Goal: Task Accomplishment & Management: Use online tool/utility

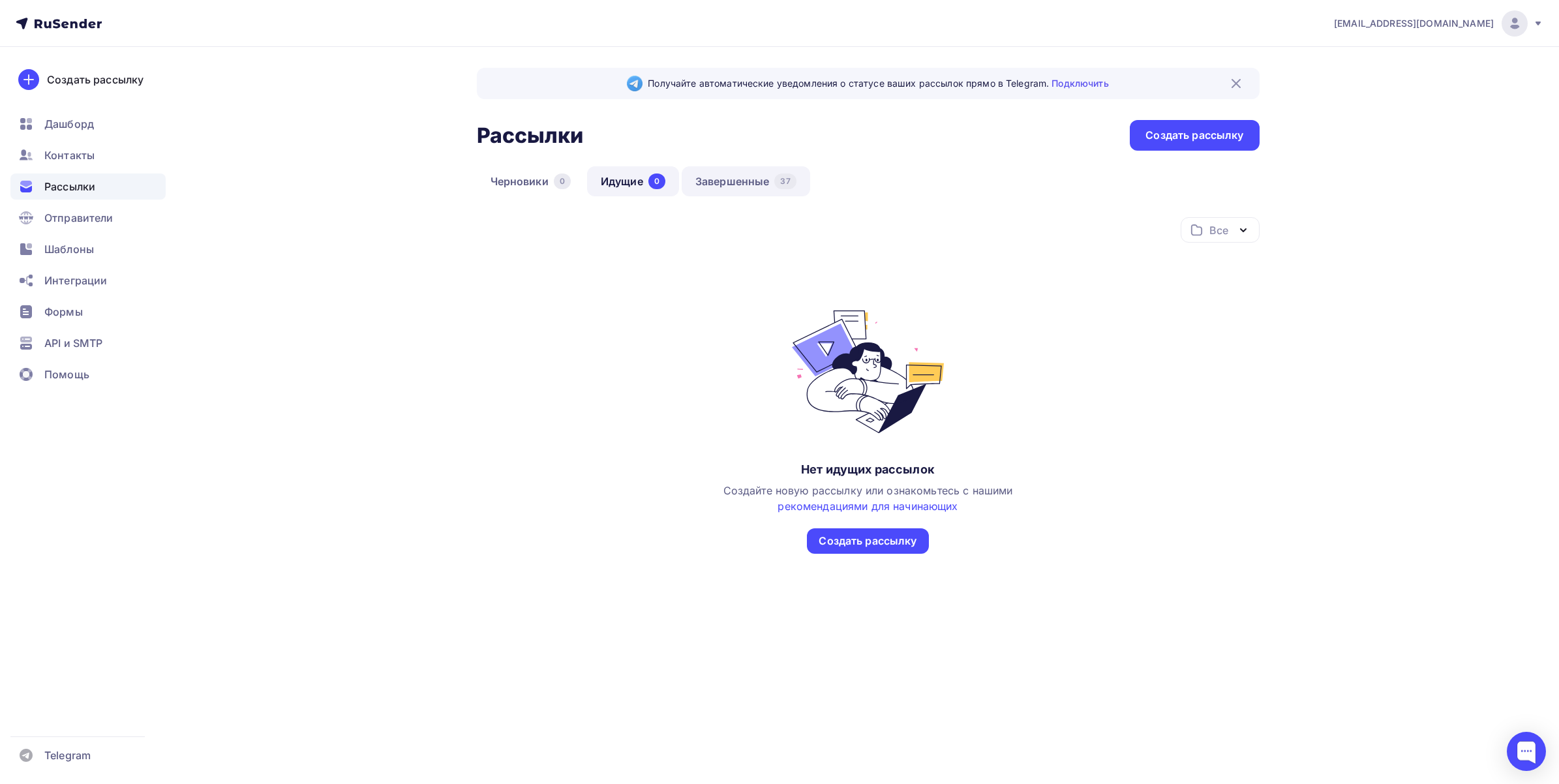
click at [748, 175] on link "Завершенные 37" at bounding box center [746, 181] width 129 height 30
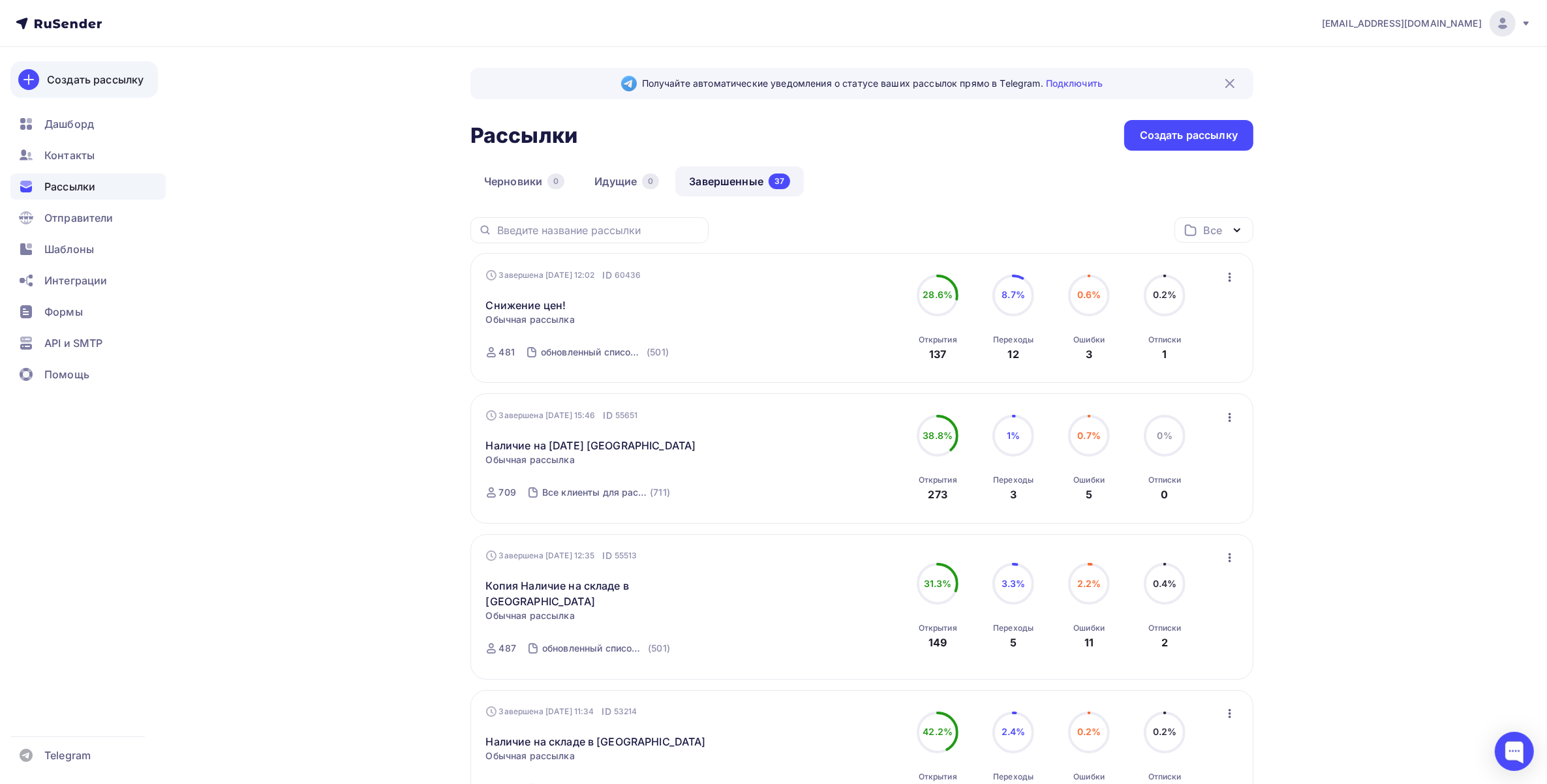
click at [83, 66] on link "Создать рассылку" at bounding box center [84, 80] width 148 height 36
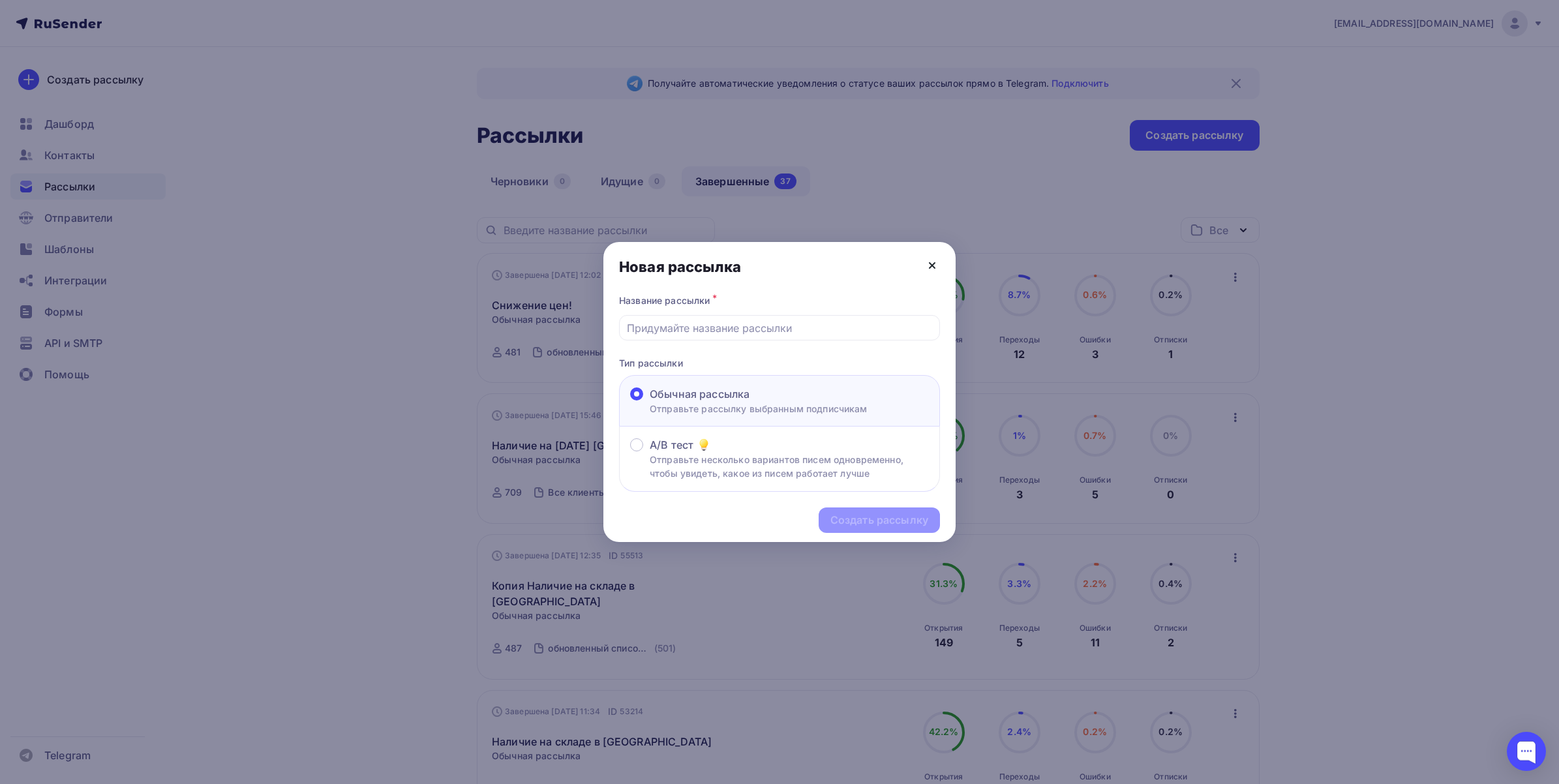
click at [930, 265] on icon at bounding box center [932, 265] width 15 height 15
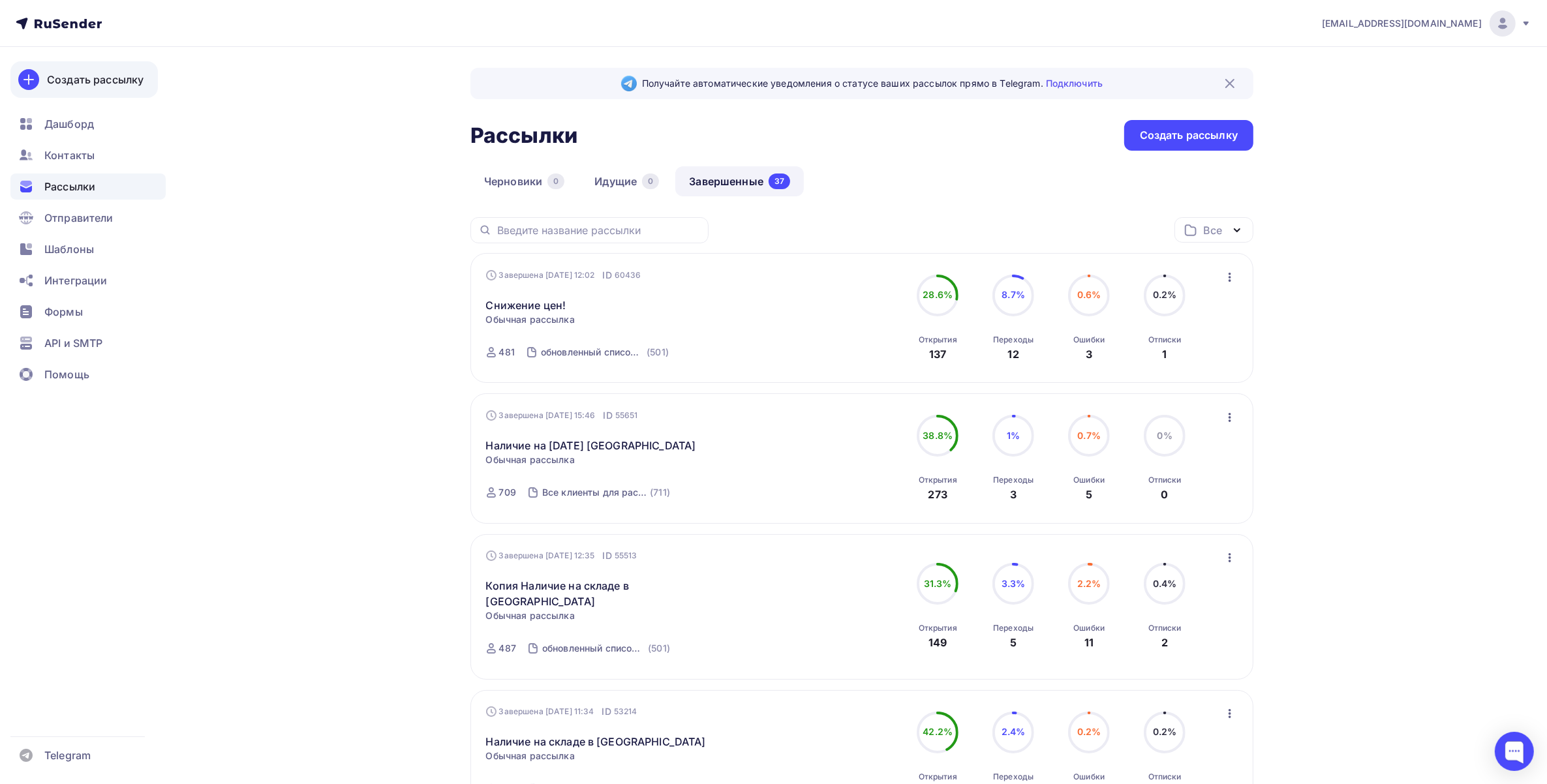
click at [126, 83] on div "Создать рассылку" at bounding box center [95, 79] width 97 height 15
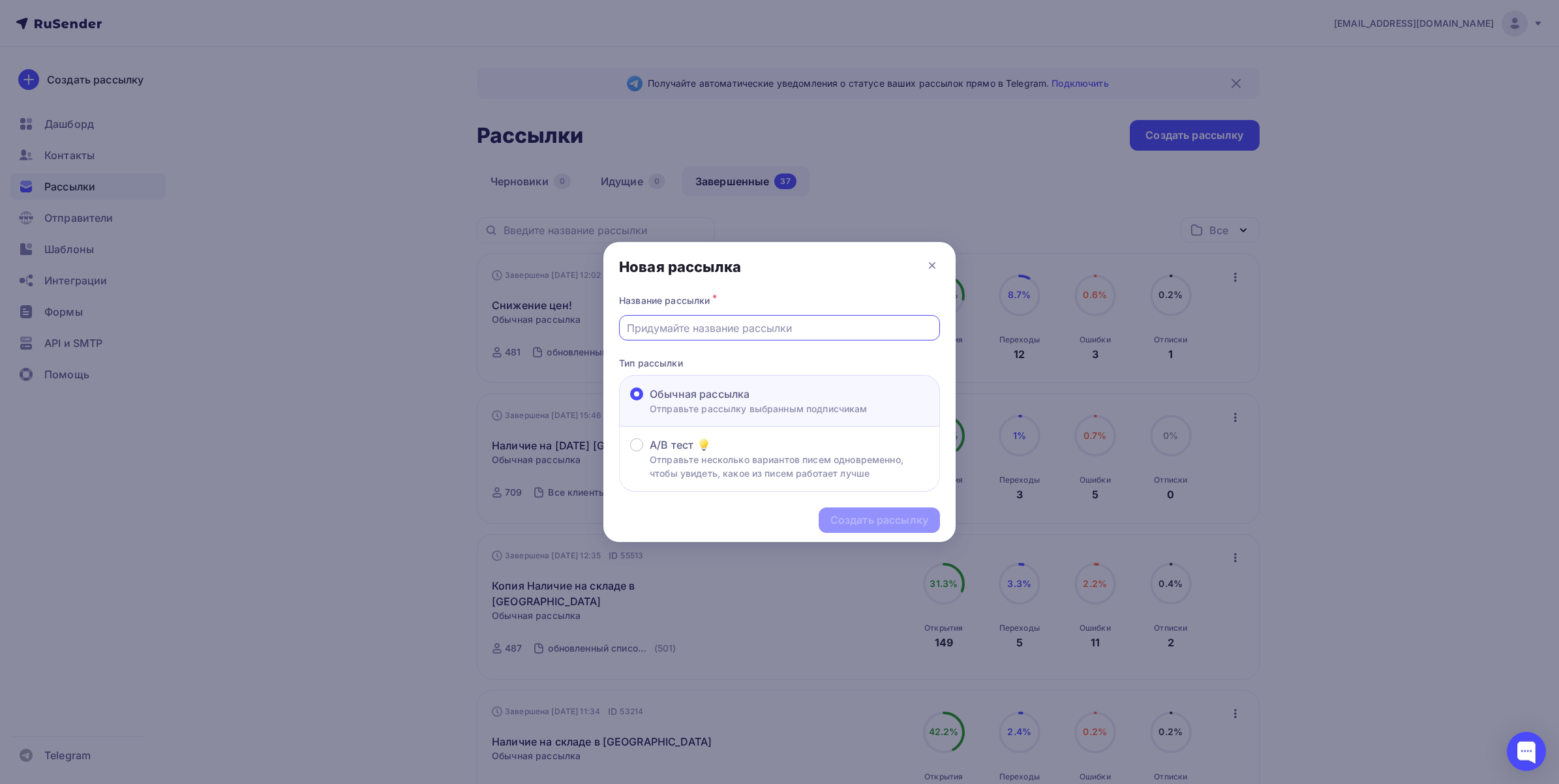
click at [666, 330] on input "text" at bounding box center [779, 328] width 306 height 15
type input "[PERSON_NAME]"
type input "Запчасти для кофейного оборудования"
click at [869, 520] on div "Создать рассылку" at bounding box center [879, 519] width 98 height 15
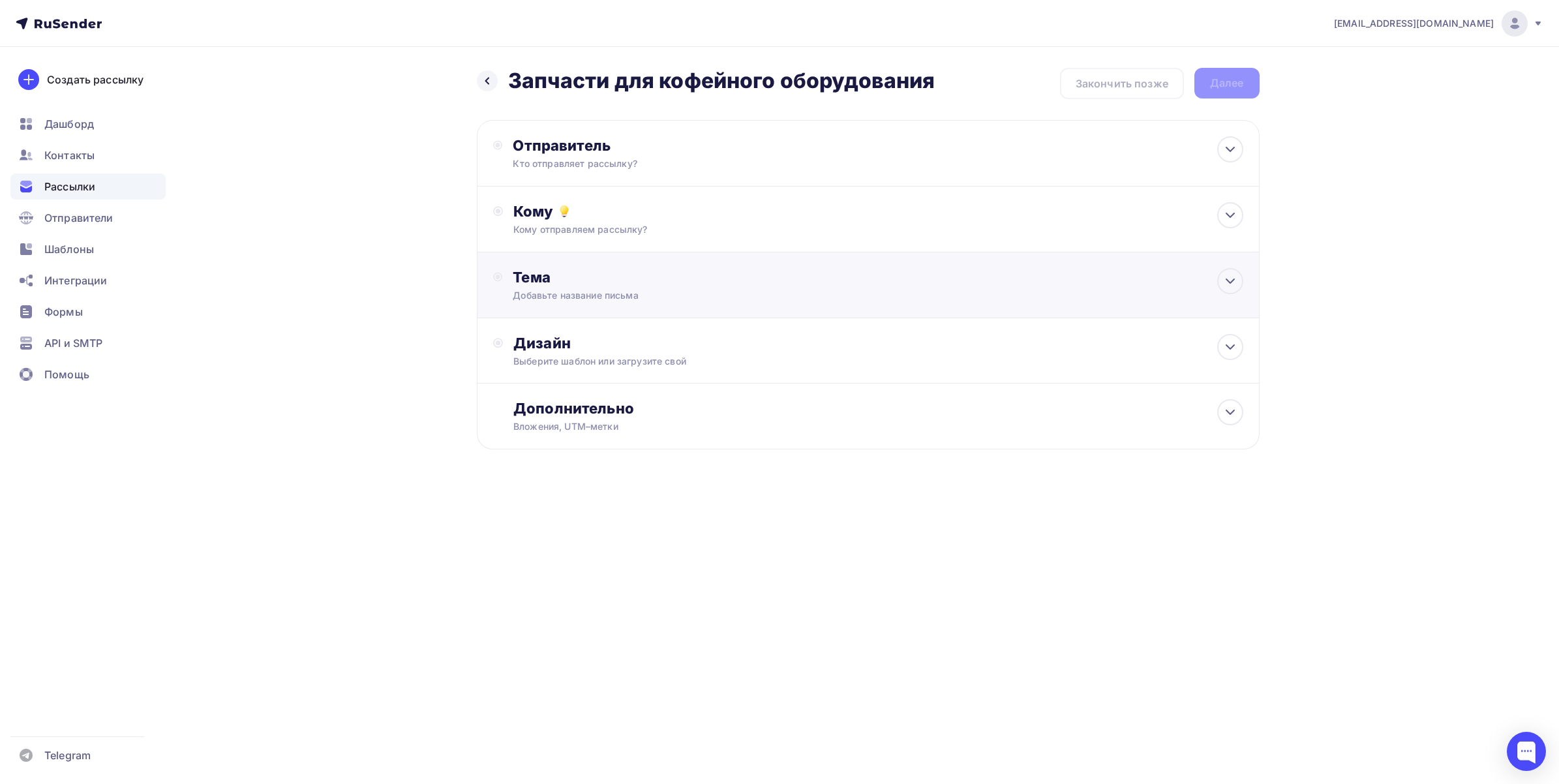
click at [624, 304] on div "Тема Добавьте название письма Тема * Рекомендуем использовать не более 150 симв…" at bounding box center [868, 286] width 783 height 66
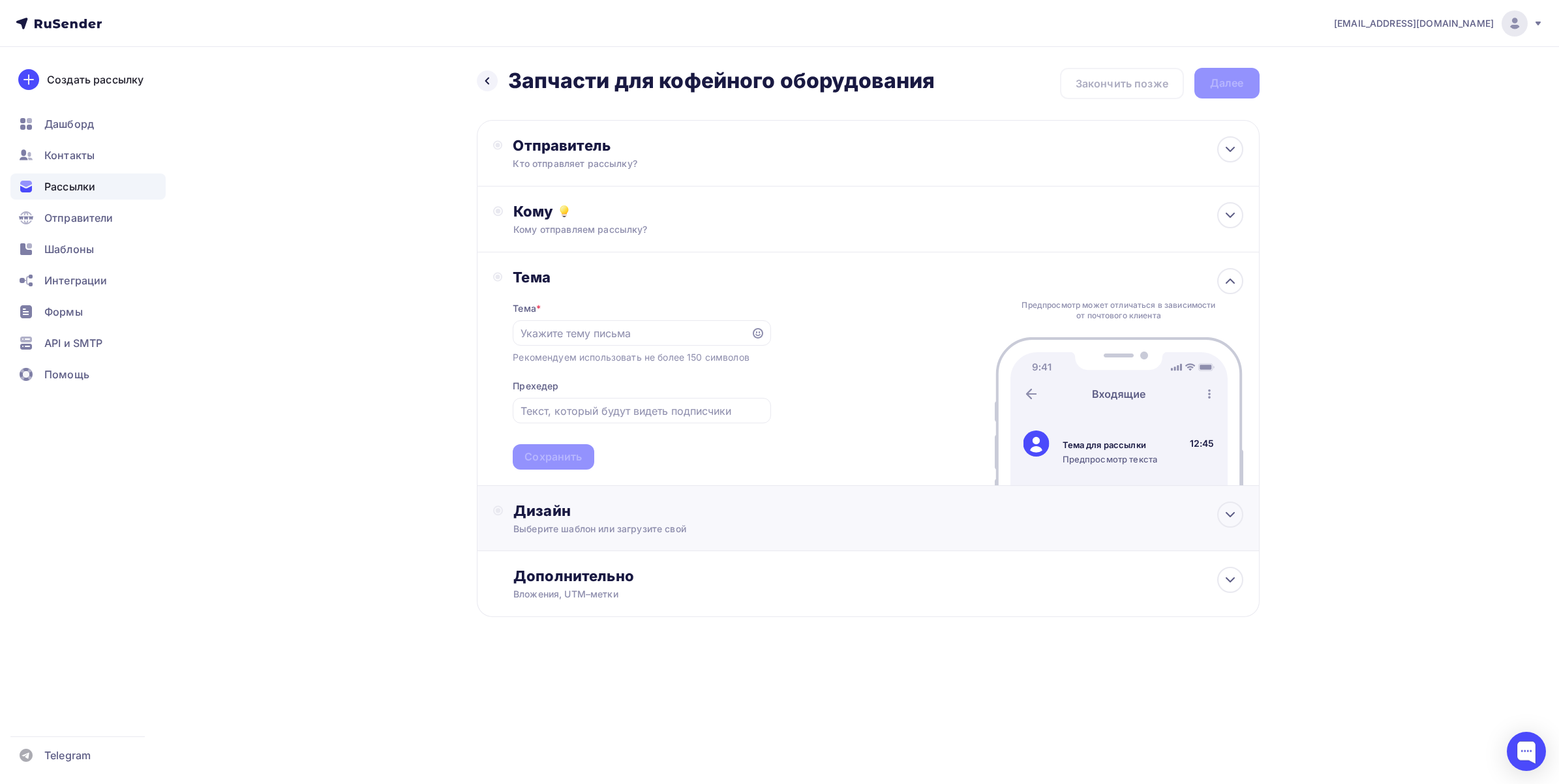
click at [649, 519] on div "Дизайн" at bounding box center [878, 511] width 729 height 18
click at [611, 561] on div "Выбрать шаблон" at bounding box center [571, 564] width 91 height 15
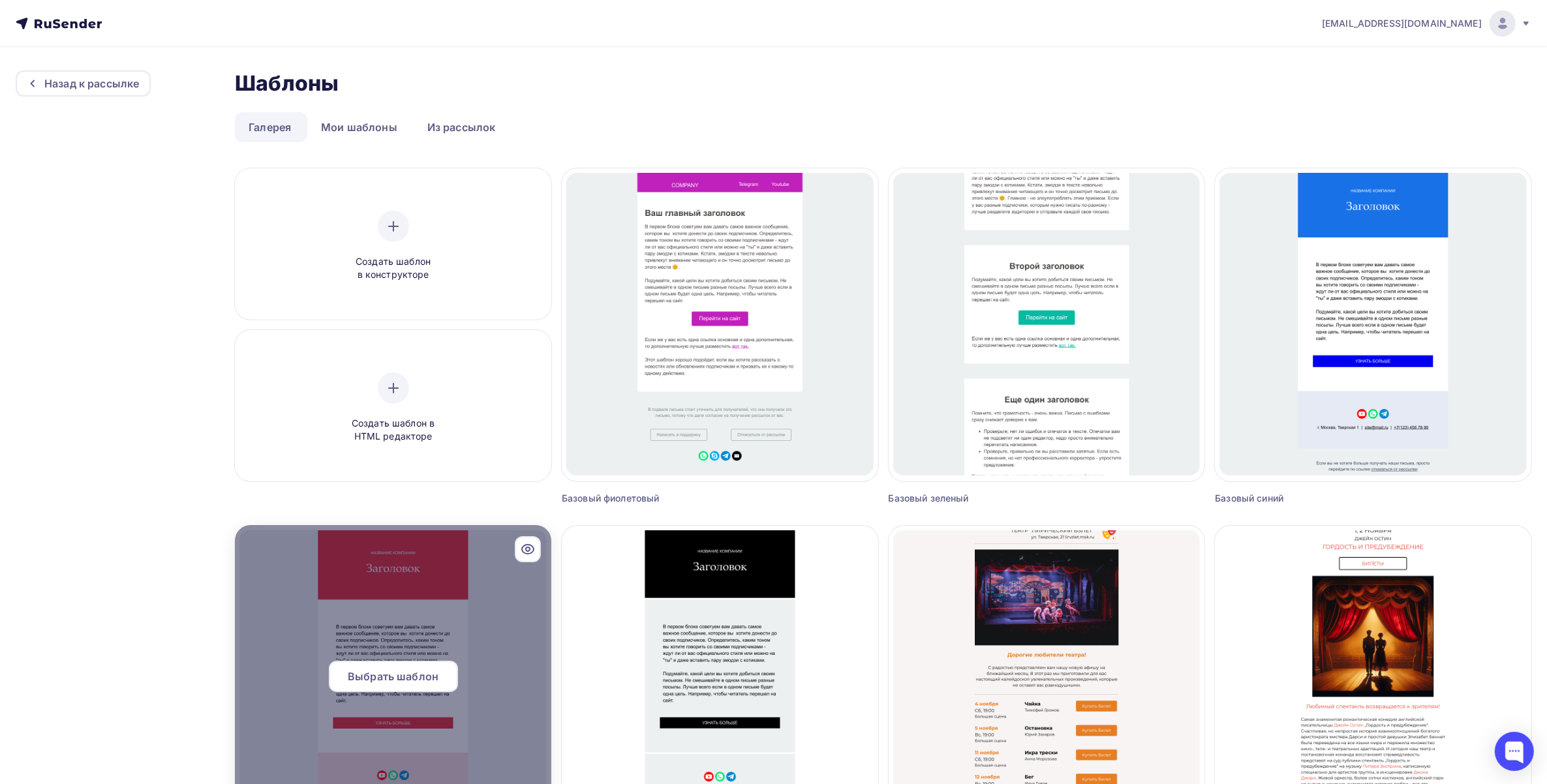
click at [380, 680] on span "Выбрать шаблон" at bounding box center [394, 676] width 91 height 15
drag, startPoint x: 380, startPoint y: 680, endPoint x: 441, endPoint y: 661, distance: 63.9
click at [441, 661] on div "Выбрать шаблон" at bounding box center [394, 676] width 129 height 31
click at [442, 673] on div "Выбрать шаблон" at bounding box center [394, 676] width 129 height 31
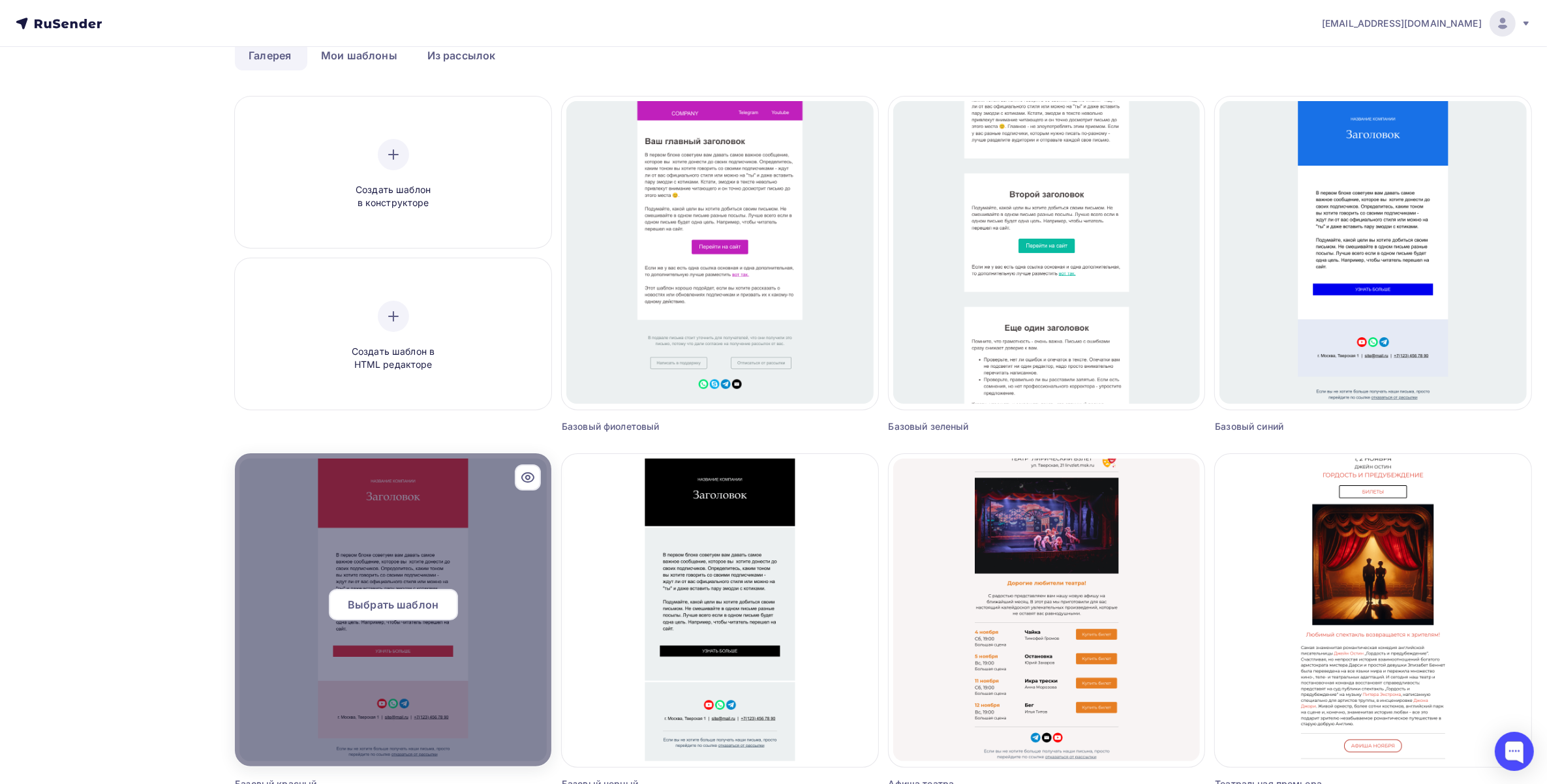
scroll to position [163, 0]
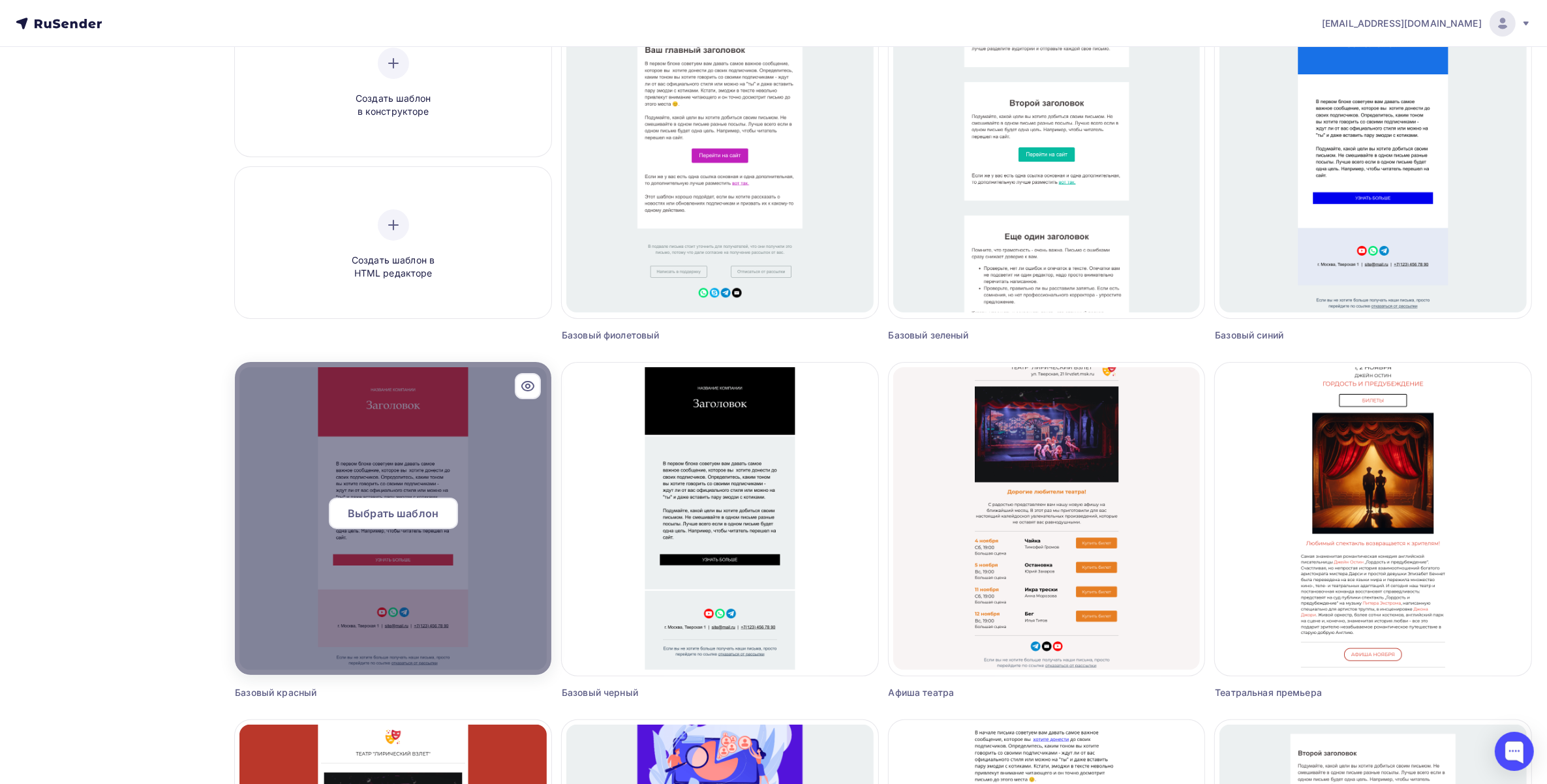
click at [419, 509] on span "Выбрать шаблон" at bounding box center [394, 513] width 91 height 15
click at [438, 522] on div "Выбрать шаблон" at bounding box center [394, 513] width 129 height 31
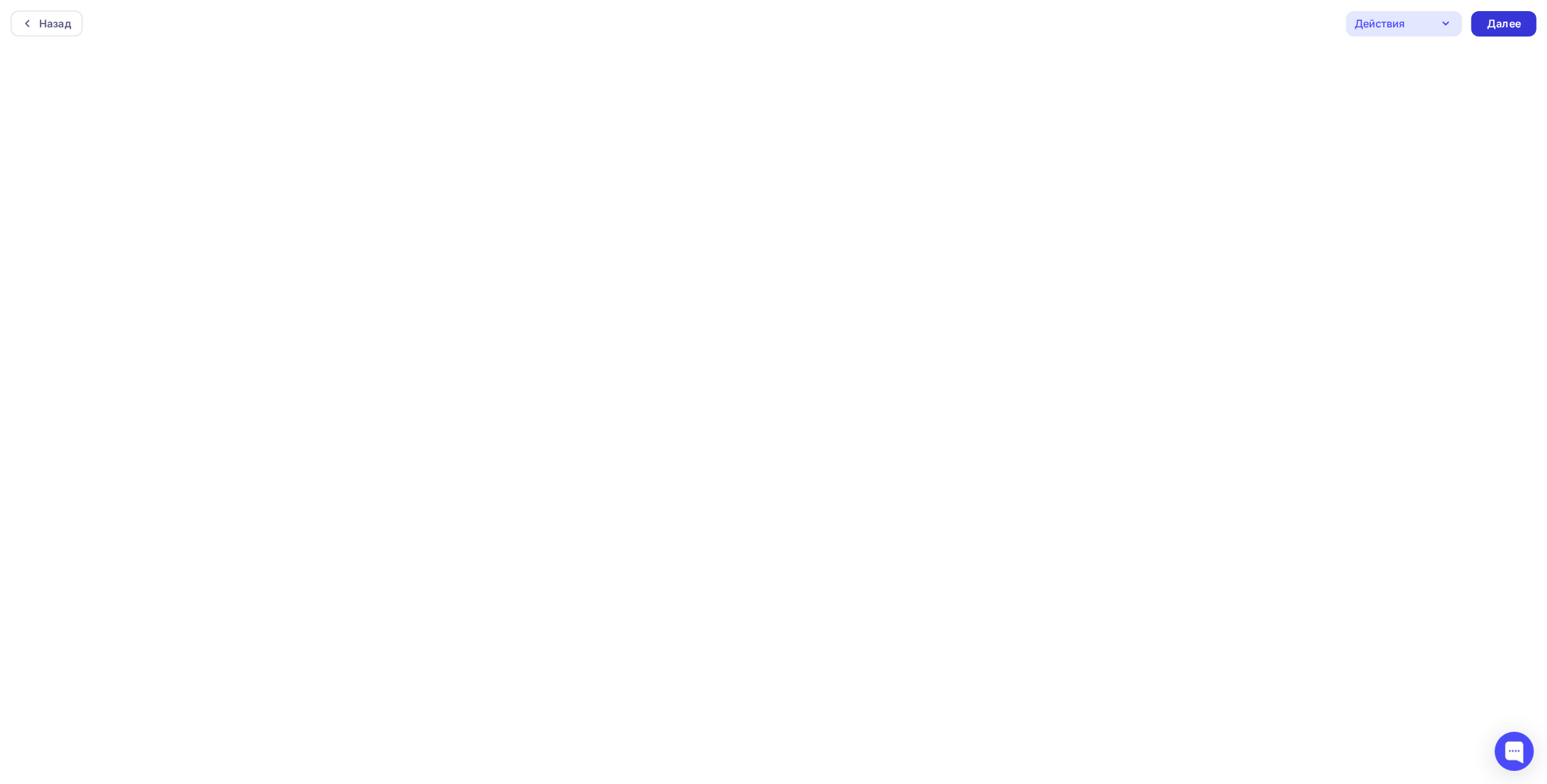
click at [1502, 24] on div "Далее" at bounding box center [1504, 23] width 34 height 15
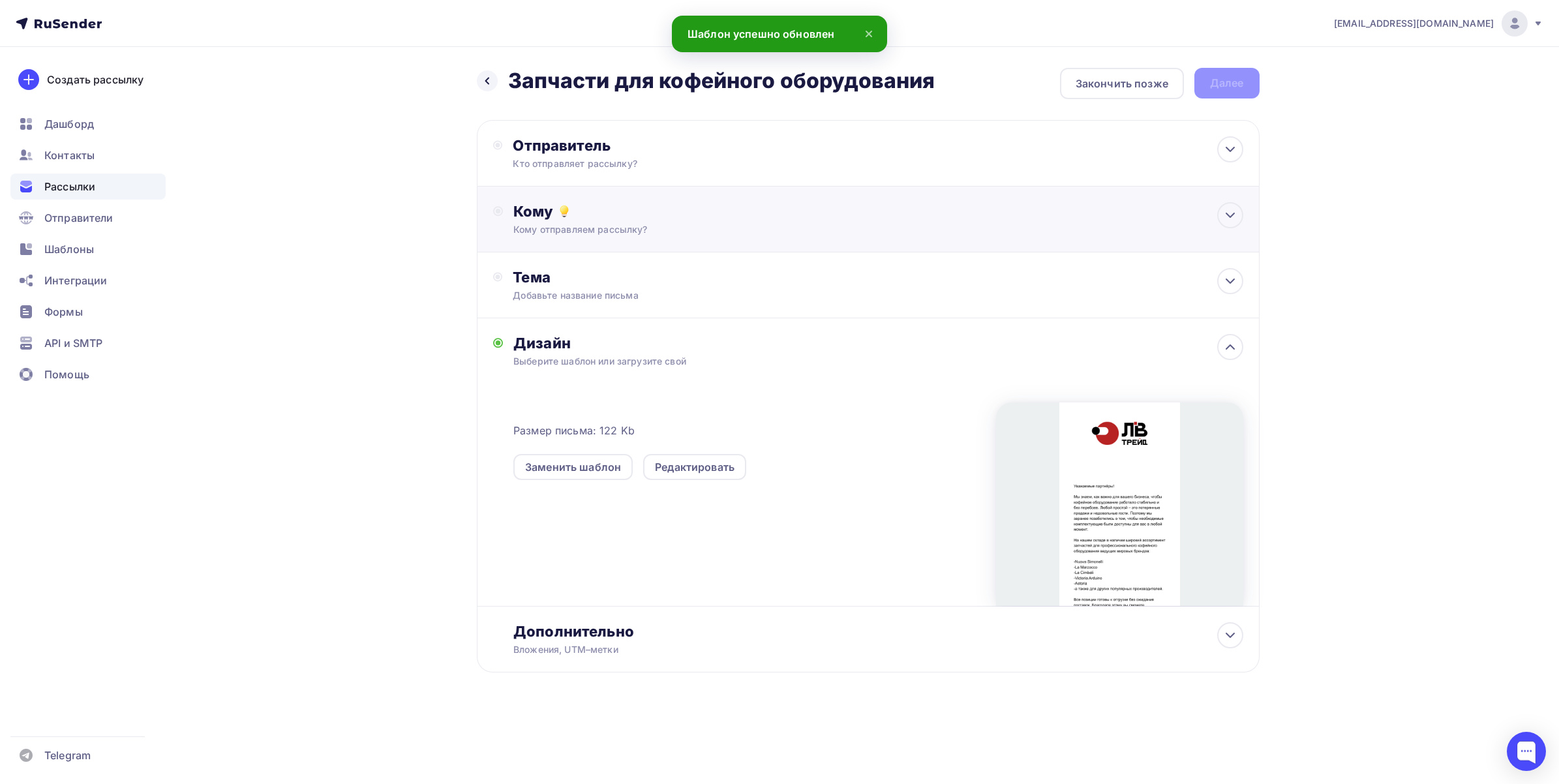
click at [698, 219] on div "Кому" at bounding box center [878, 211] width 729 height 18
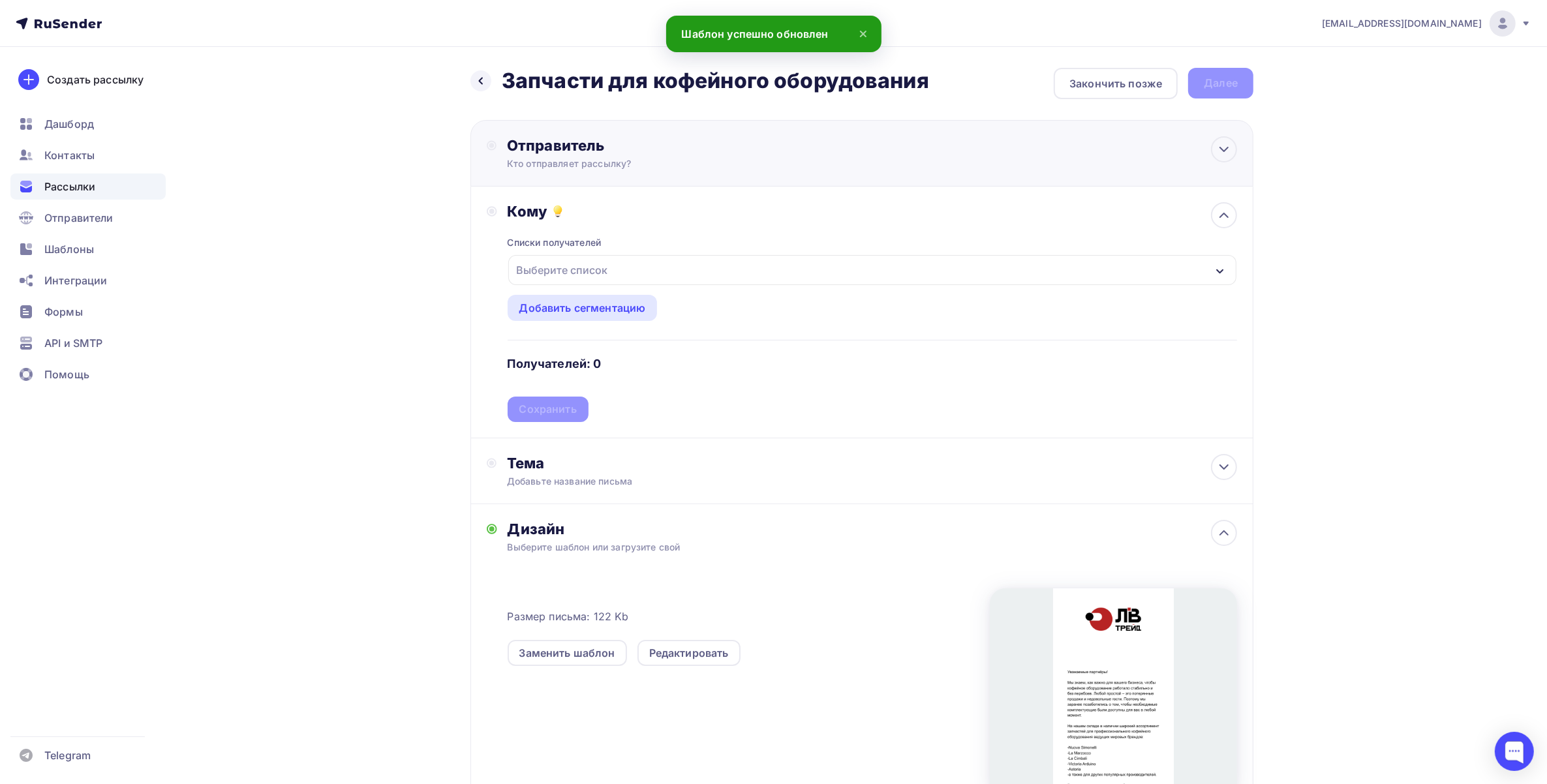
click at [677, 155] on div "Отправитель Кто отправляет рассылку? Email * [EMAIL_ADDRESS][DOMAIN_NAME] [EMAI…" at bounding box center [648, 153] width 282 height 34
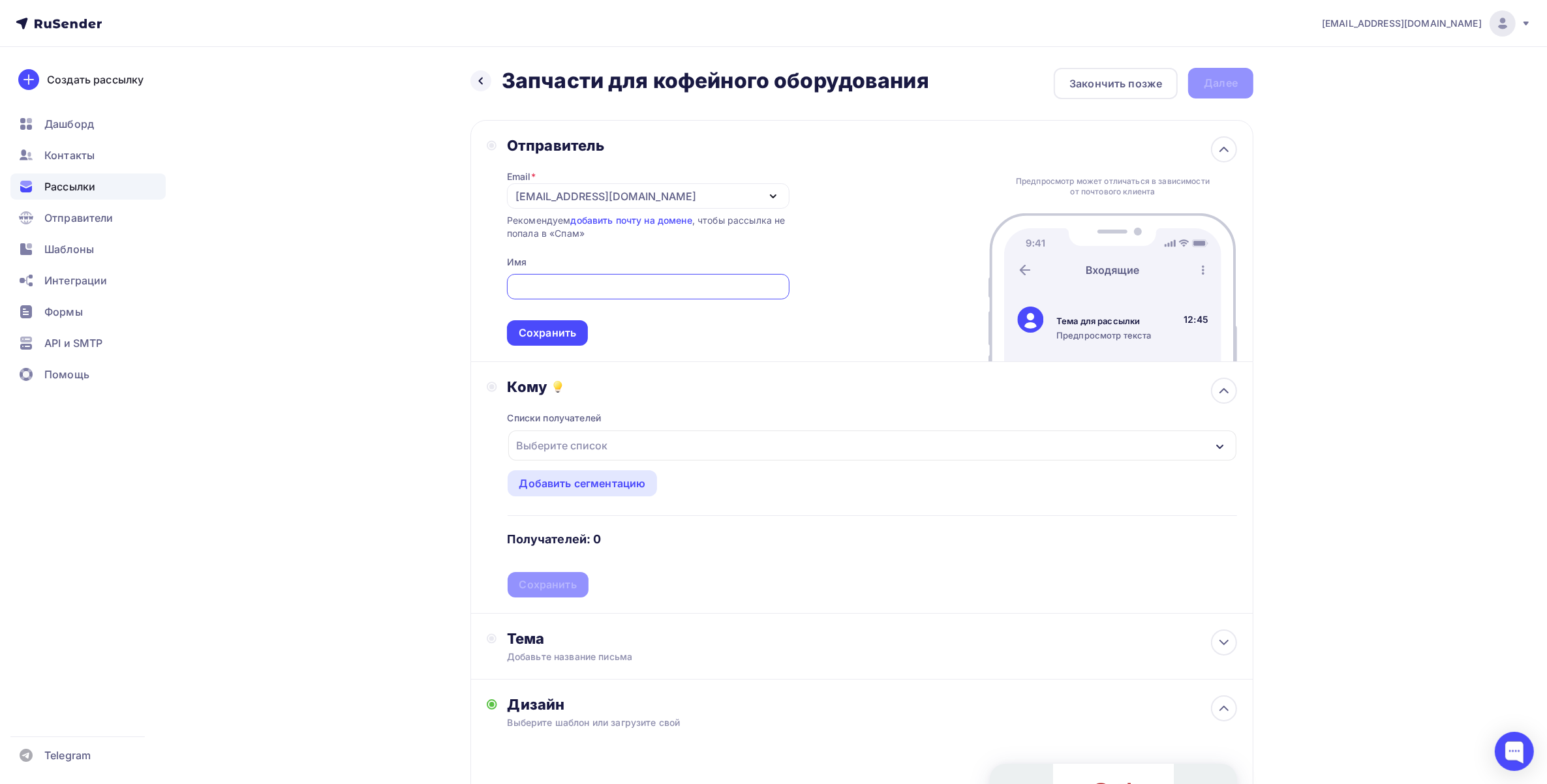
click at [644, 197] on div "[EMAIL_ADDRESS][DOMAIN_NAME]" at bounding box center [606, 196] width 181 height 15
click at [628, 236] on div "[EMAIL_ADDRESS][DOMAIN_NAME]" at bounding box center [648, 234] width 251 height 15
click at [571, 331] on div "Сохранить" at bounding box center [548, 332] width 57 height 15
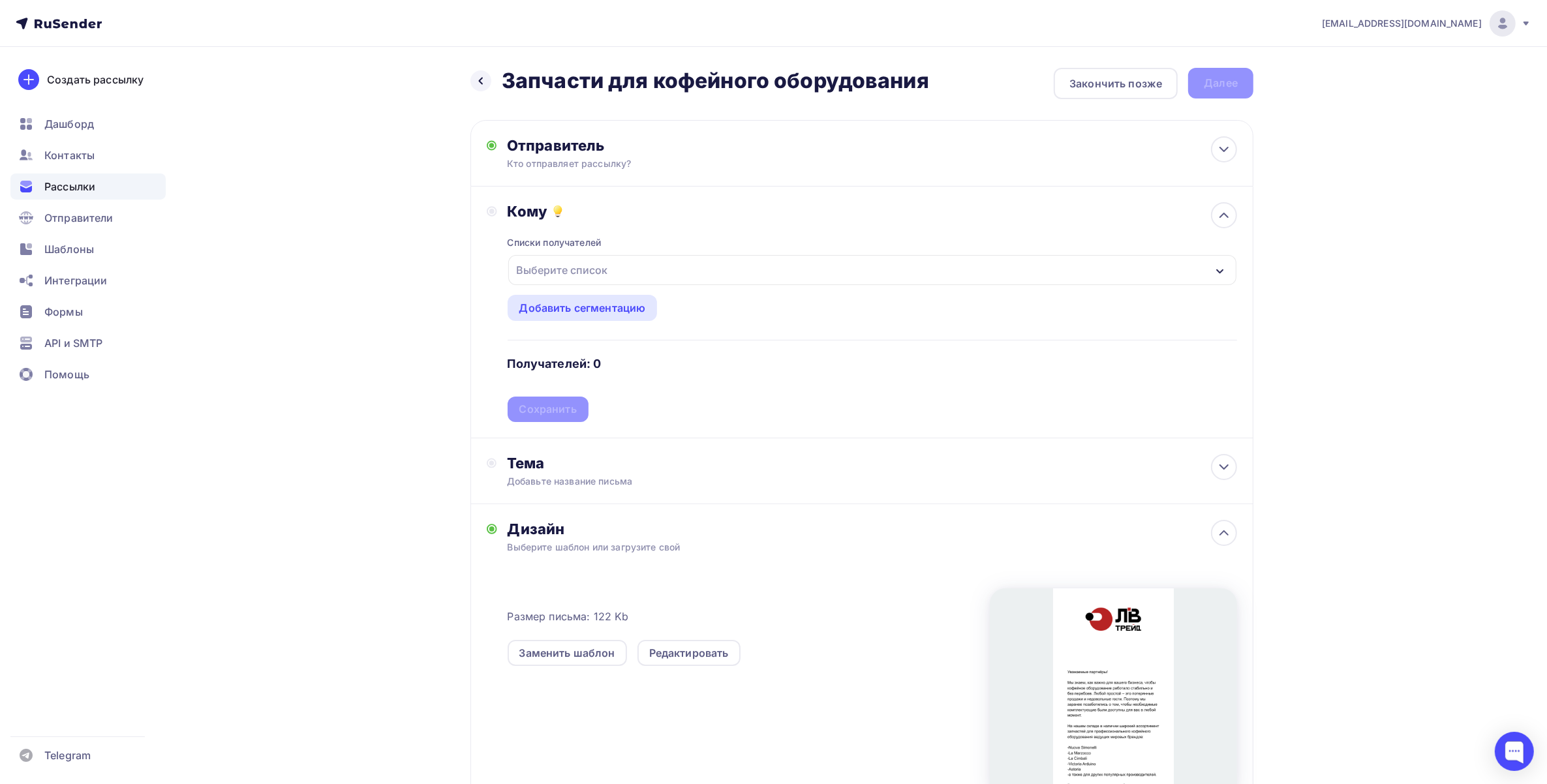
click at [609, 278] on div "Выберите список" at bounding box center [562, 270] width 102 height 24
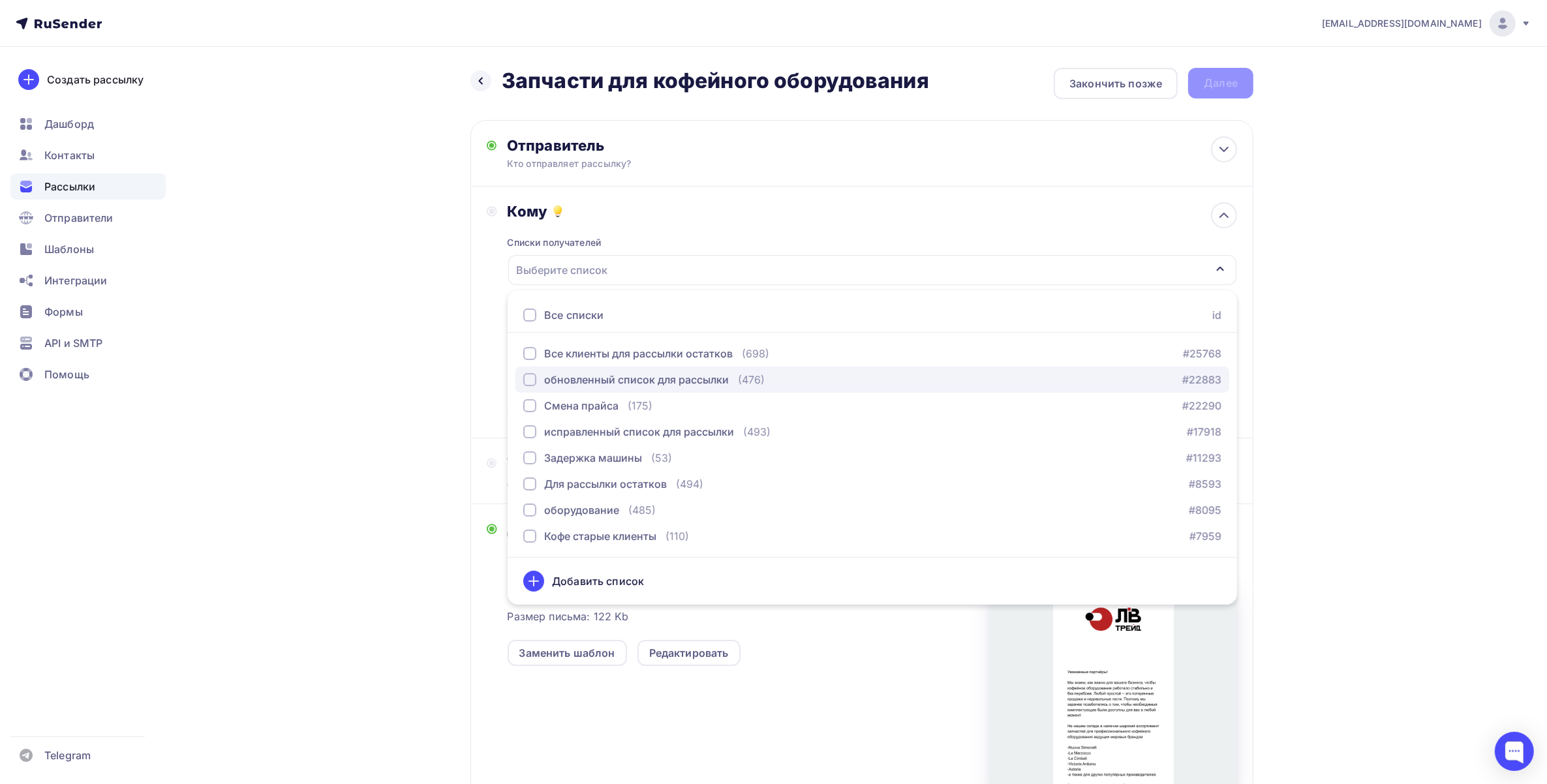
click at [667, 380] on div "обновленный список для рассылки" at bounding box center [637, 379] width 185 height 15
click at [698, 220] on div "Списки получателей обновленный список для рассылки Все списки id Все клиенты дл…" at bounding box center [873, 321] width 730 height 202
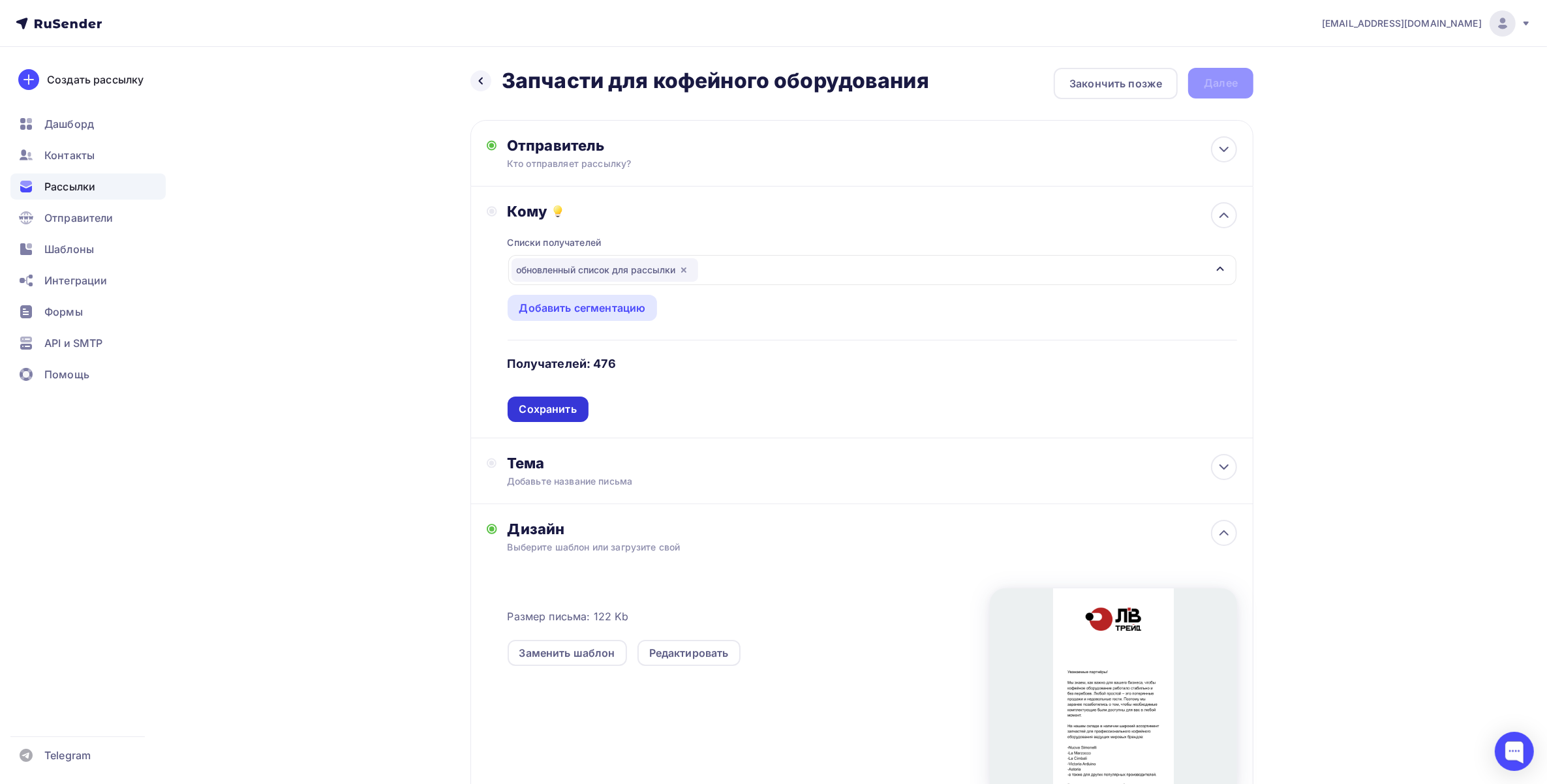
click at [561, 416] on div "Сохранить" at bounding box center [548, 409] width 57 height 15
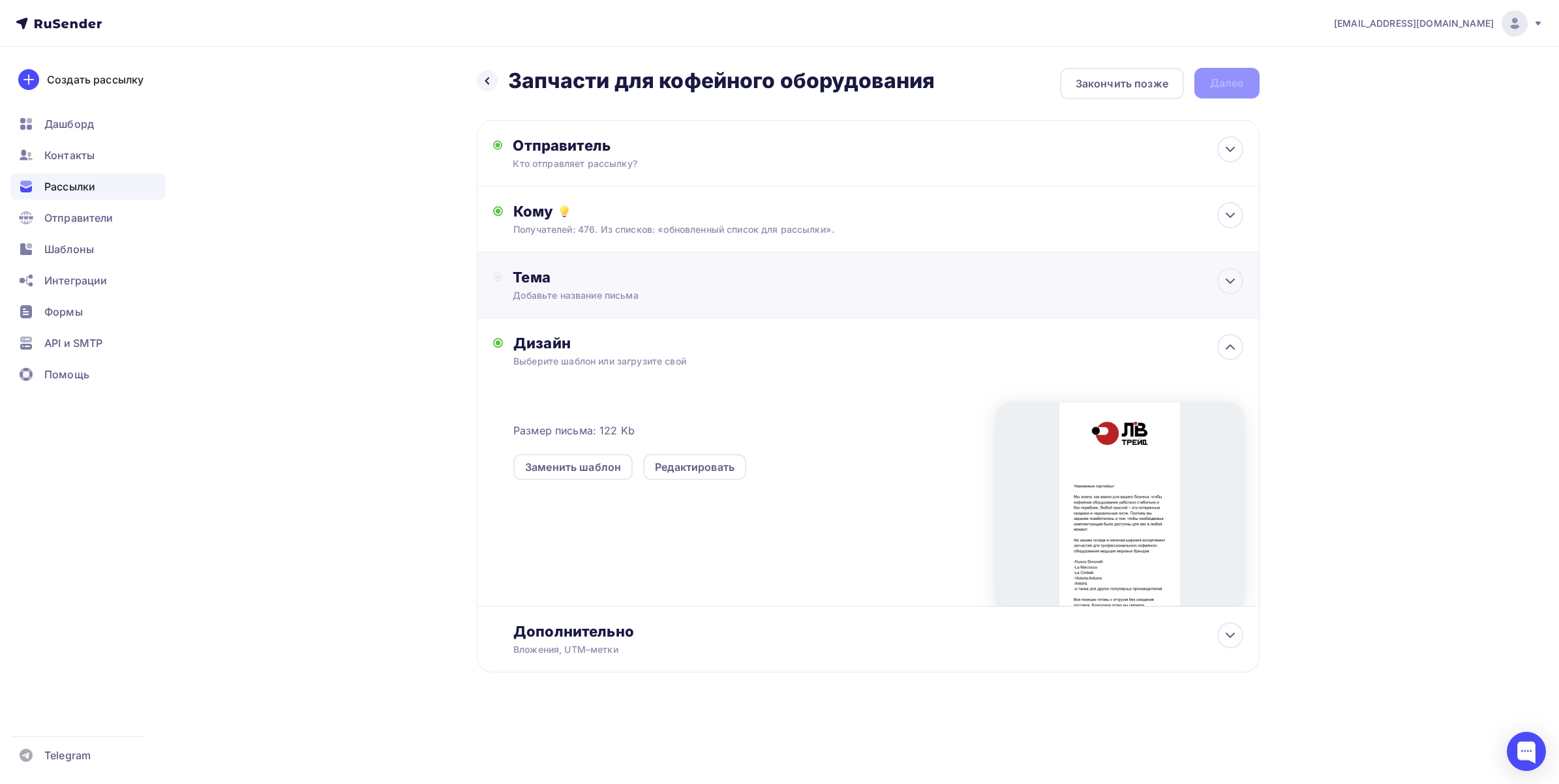
click at [614, 297] on div "Добавьте название письма" at bounding box center [629, 295] width 232 height 13
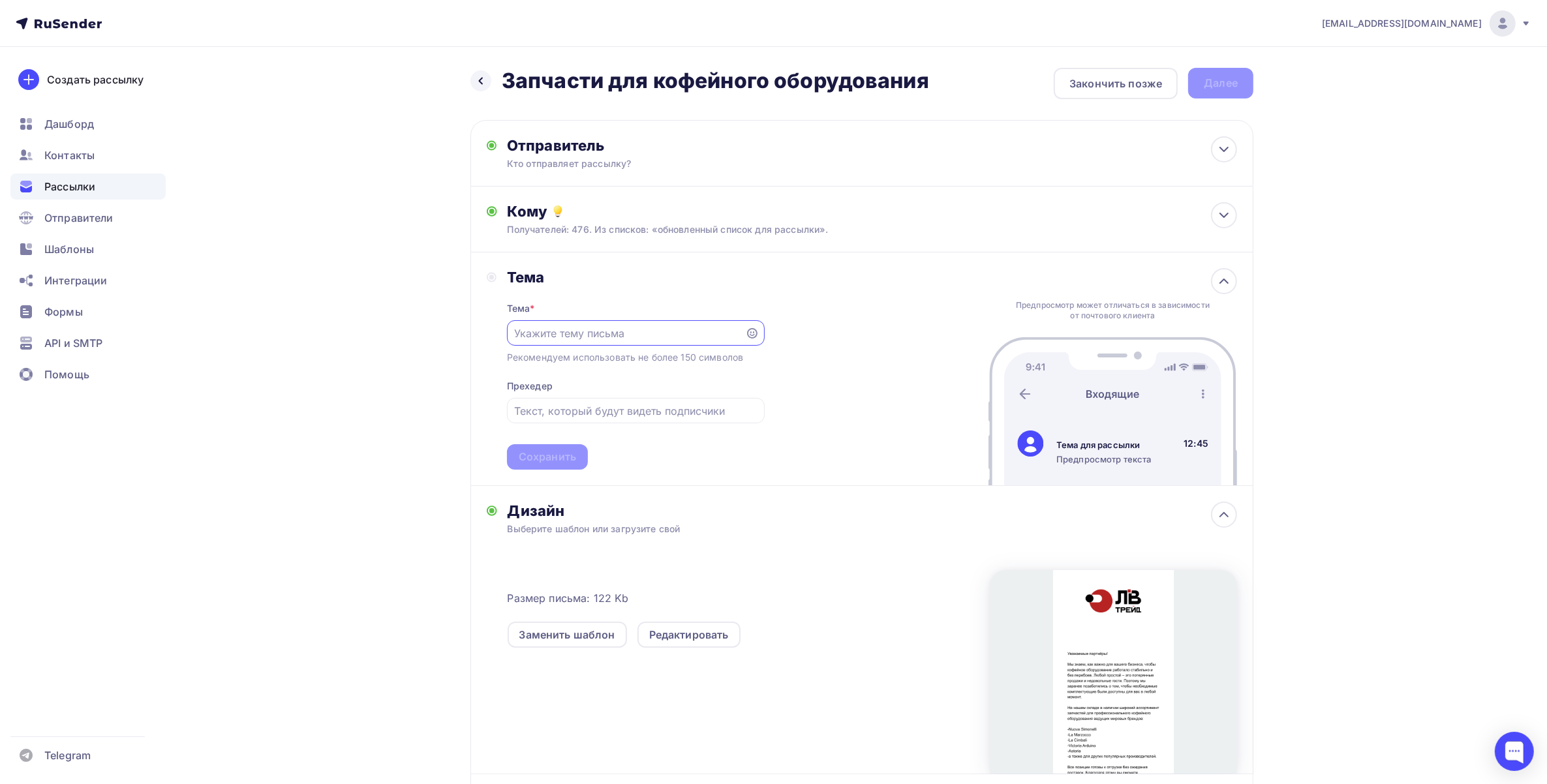
click at [612, 340] on input "text" at bounding box center [625, 333] width 223 height 15
type input "[PERSON_NAME]"
type input "З"
type input "Наличие запчастей для кофейного оборудования"
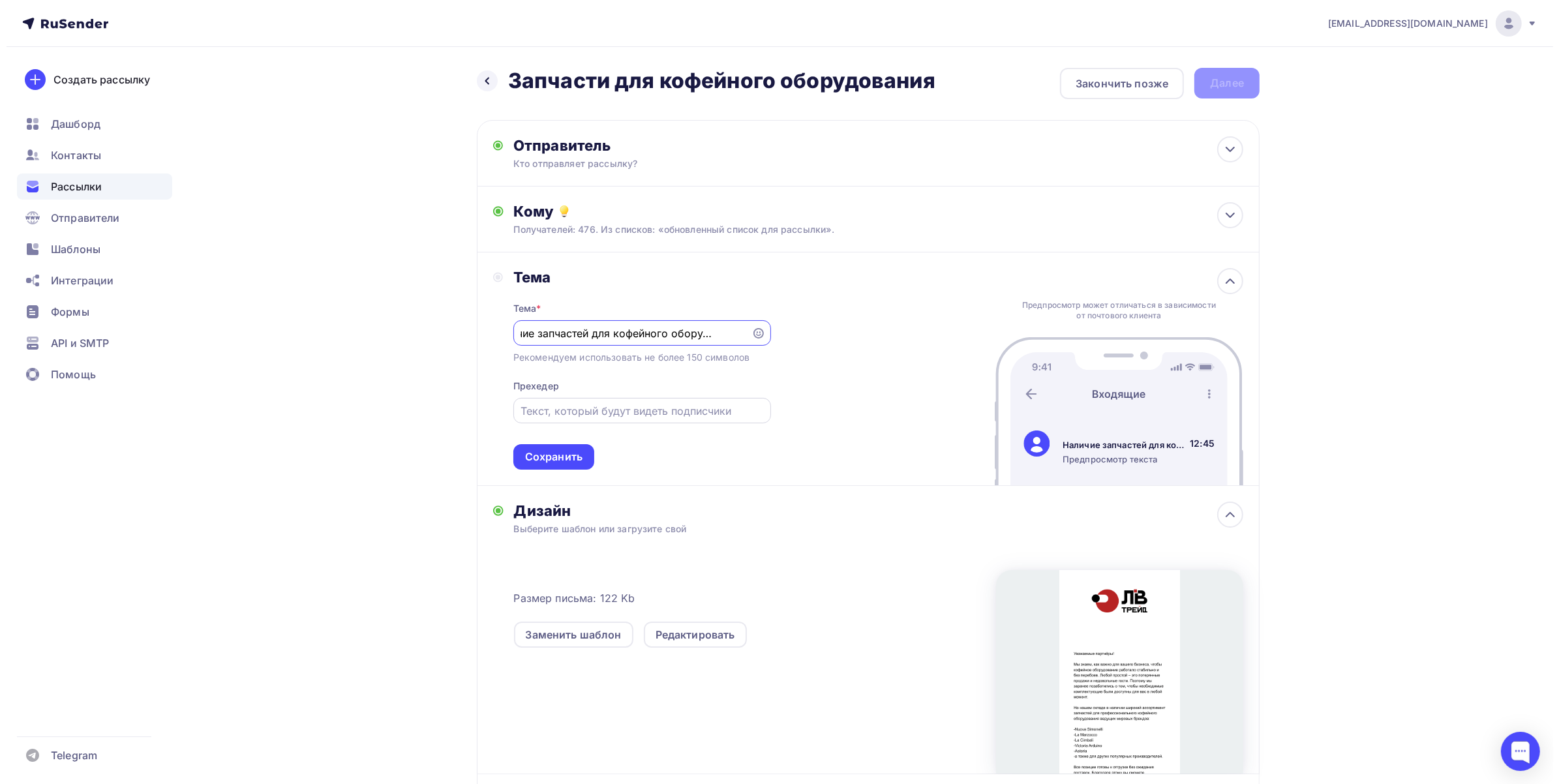
scroll to position [0, 0]
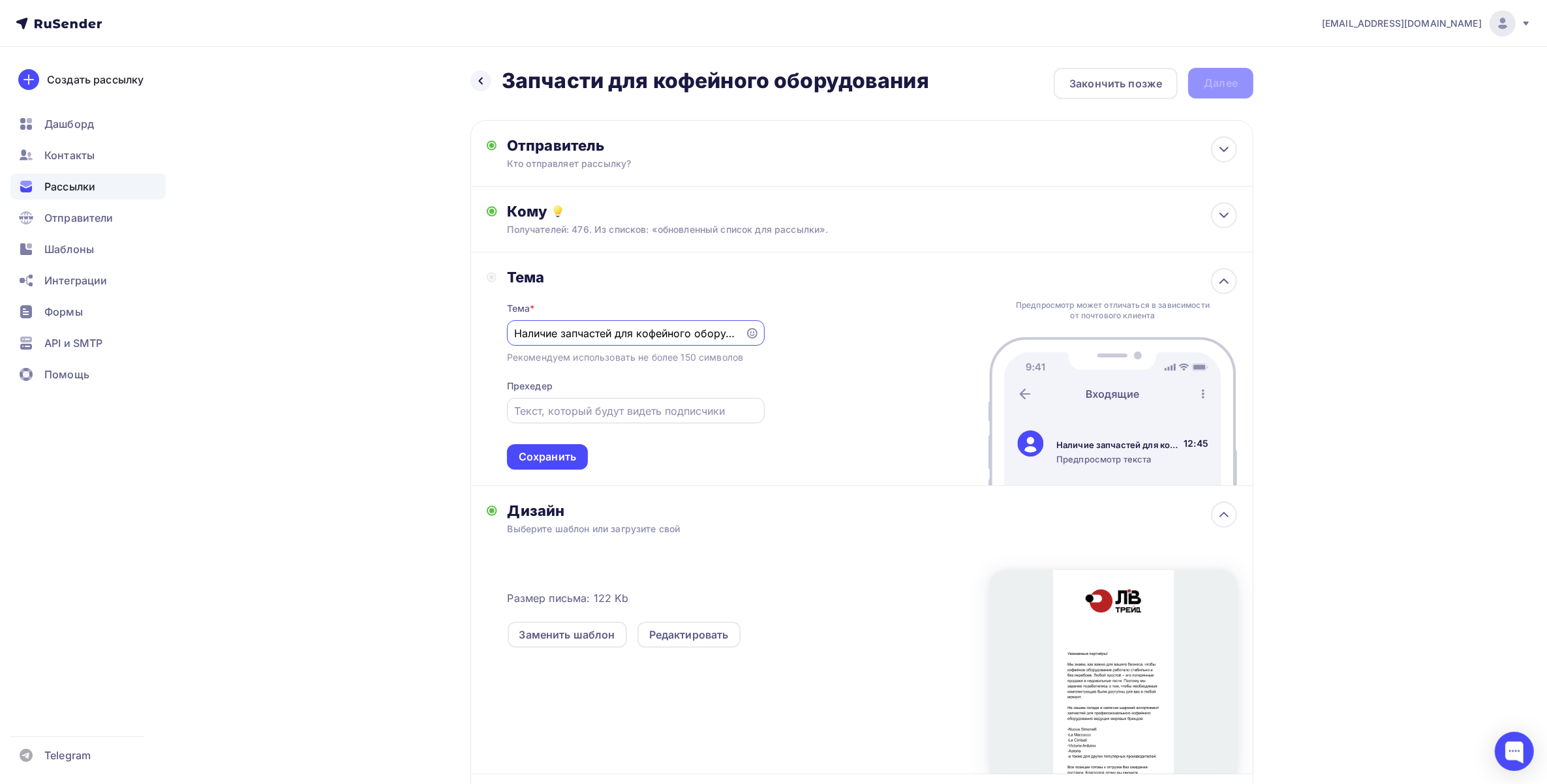
click at [688, 419] on div at bounding box center [636, 410] width 258 height 25
click at [670, 410] on input "text" at bounding box center [635, 411] width 243 height 15
type input "о"
type input "Успей заказать!"
click at [543, 465] on div "Сохранить" at bounding box center [548, 457] width 81 height 25
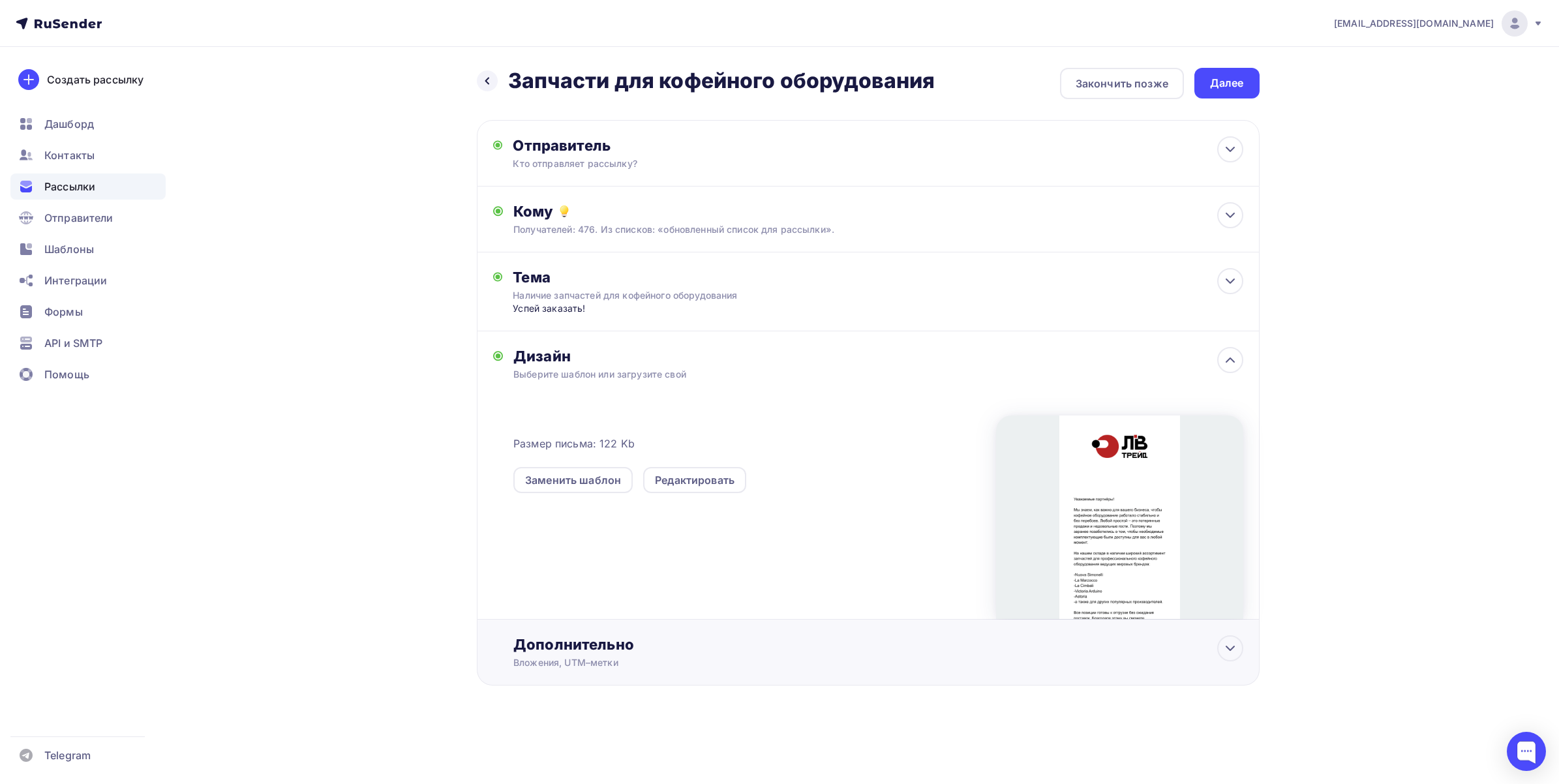
click at [729, 655] on div "Дополнительно Вложения, UTM–метки Вложения Добавить файл Максимальный суммарный…" at bounding box center [878, 652] width 729 height 34
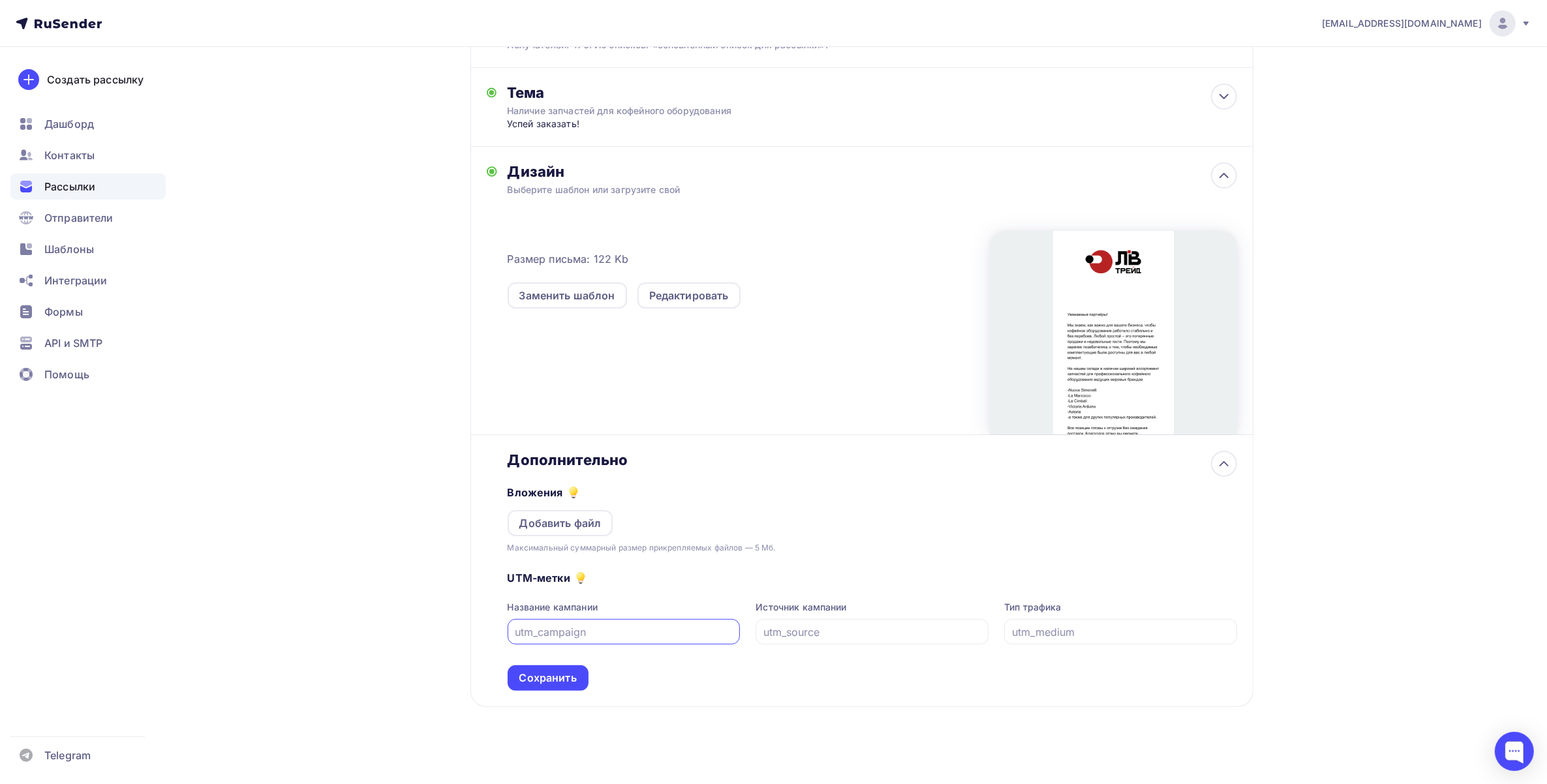
scroll to position [190, 0]
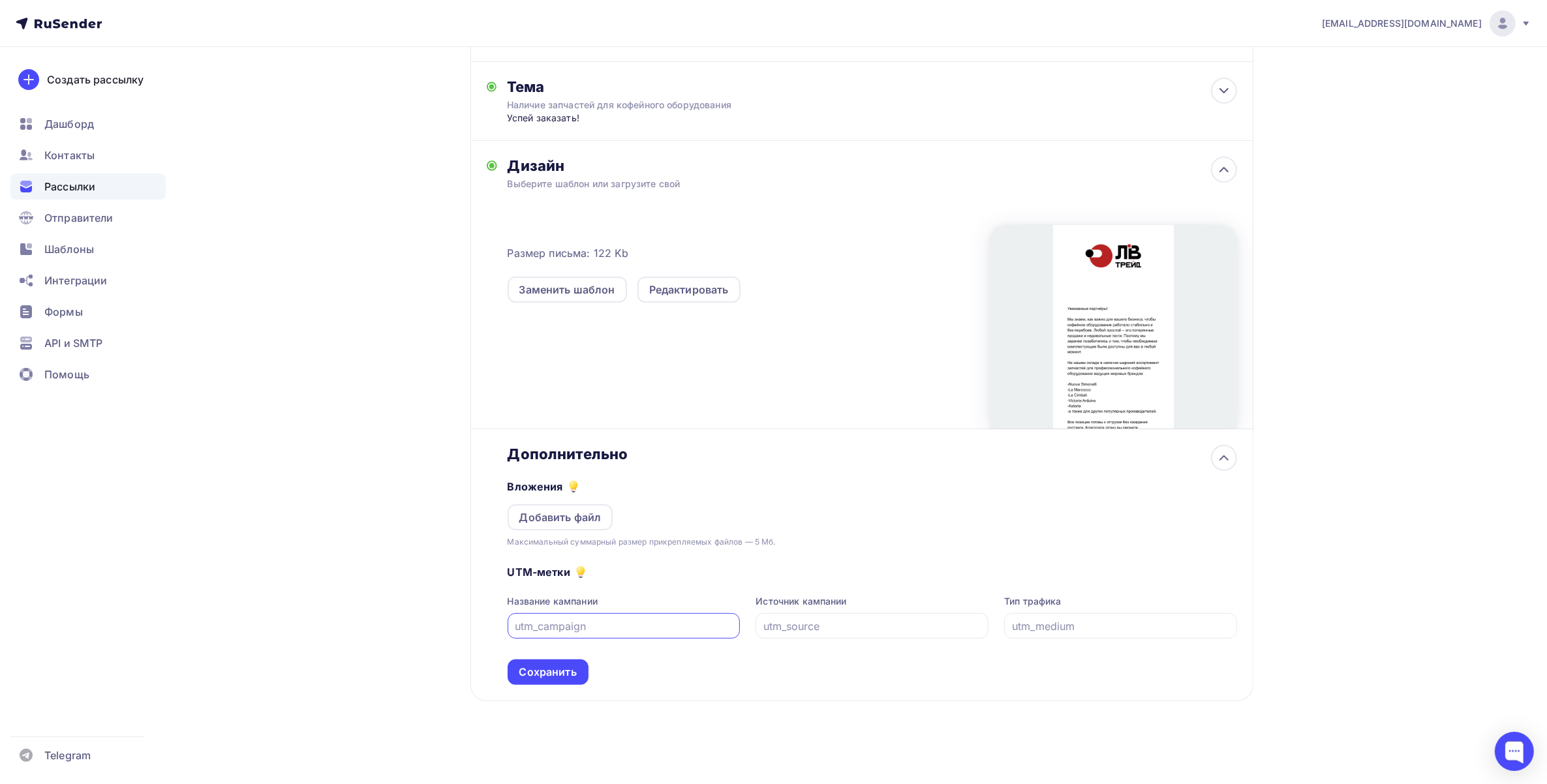
click at [860, 447] on div "Дополнительно" at bounding box center [873, 454] width 730 height 18
click at [1228, 455] on icon at bounding box center [1224, 458] width 15 height 15
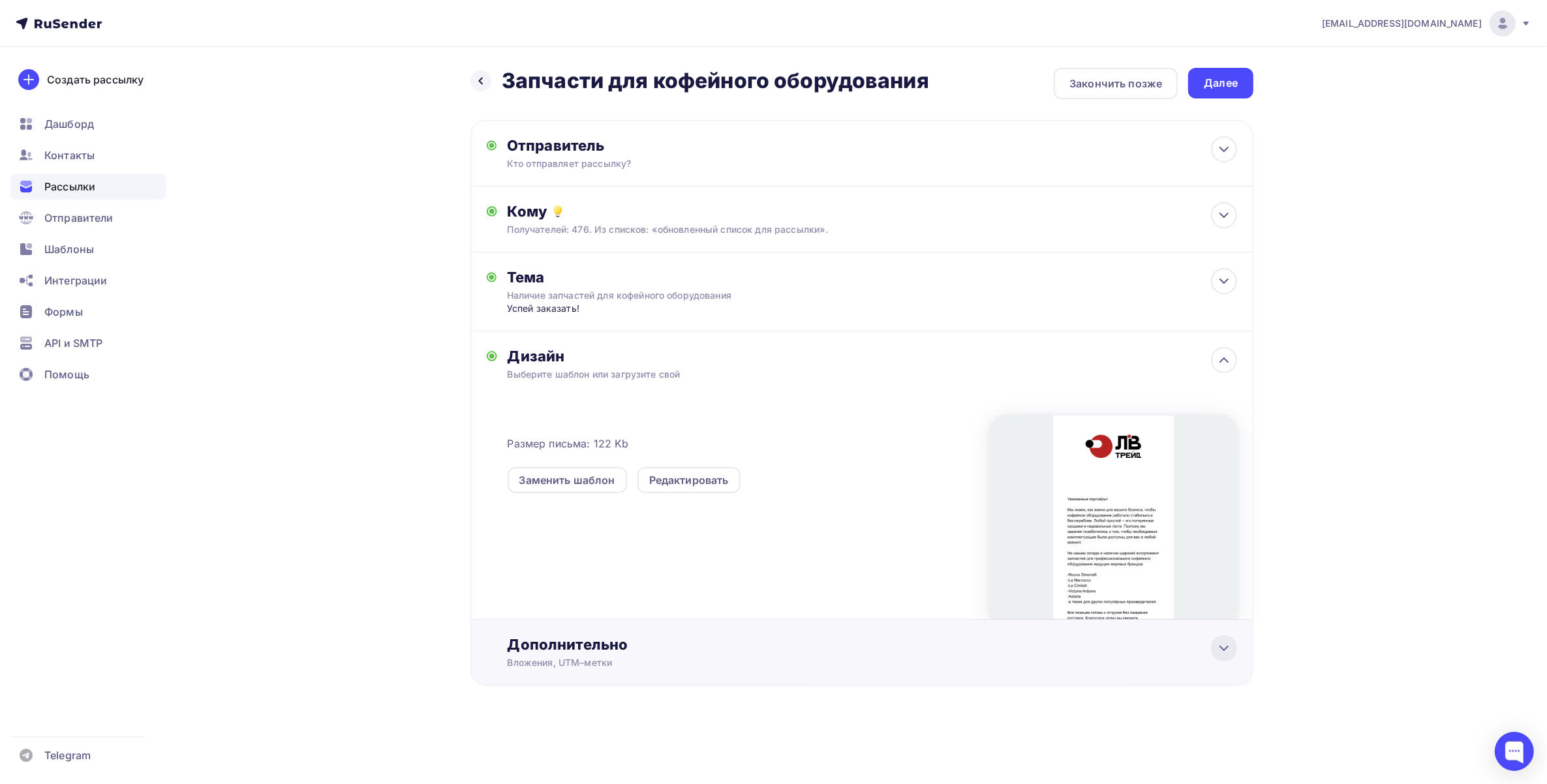
scroll to position [0, 0]
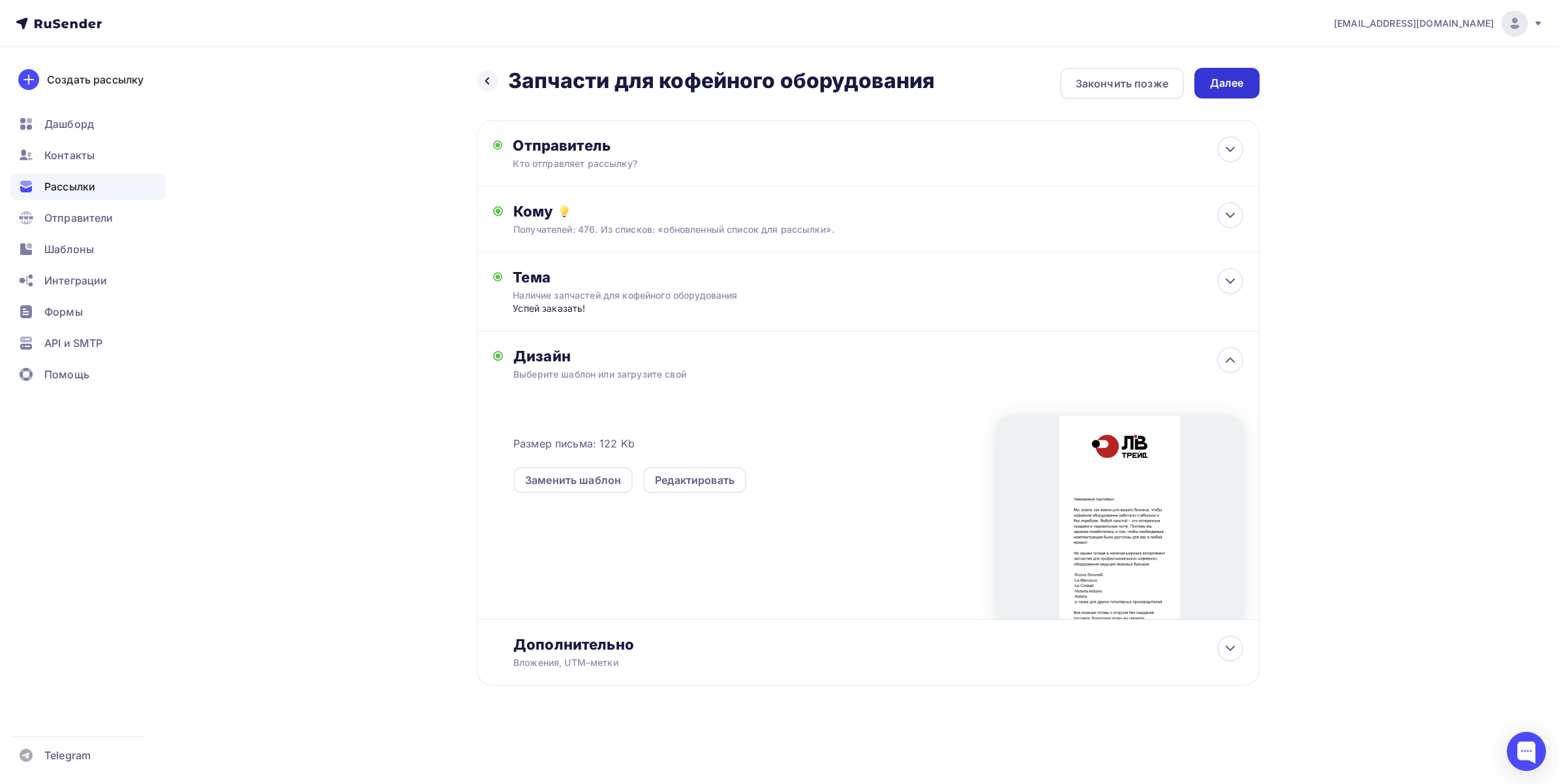
click at [1229, 81] on div "Далее" at bounding box center [1226, 83] width 34 height 15
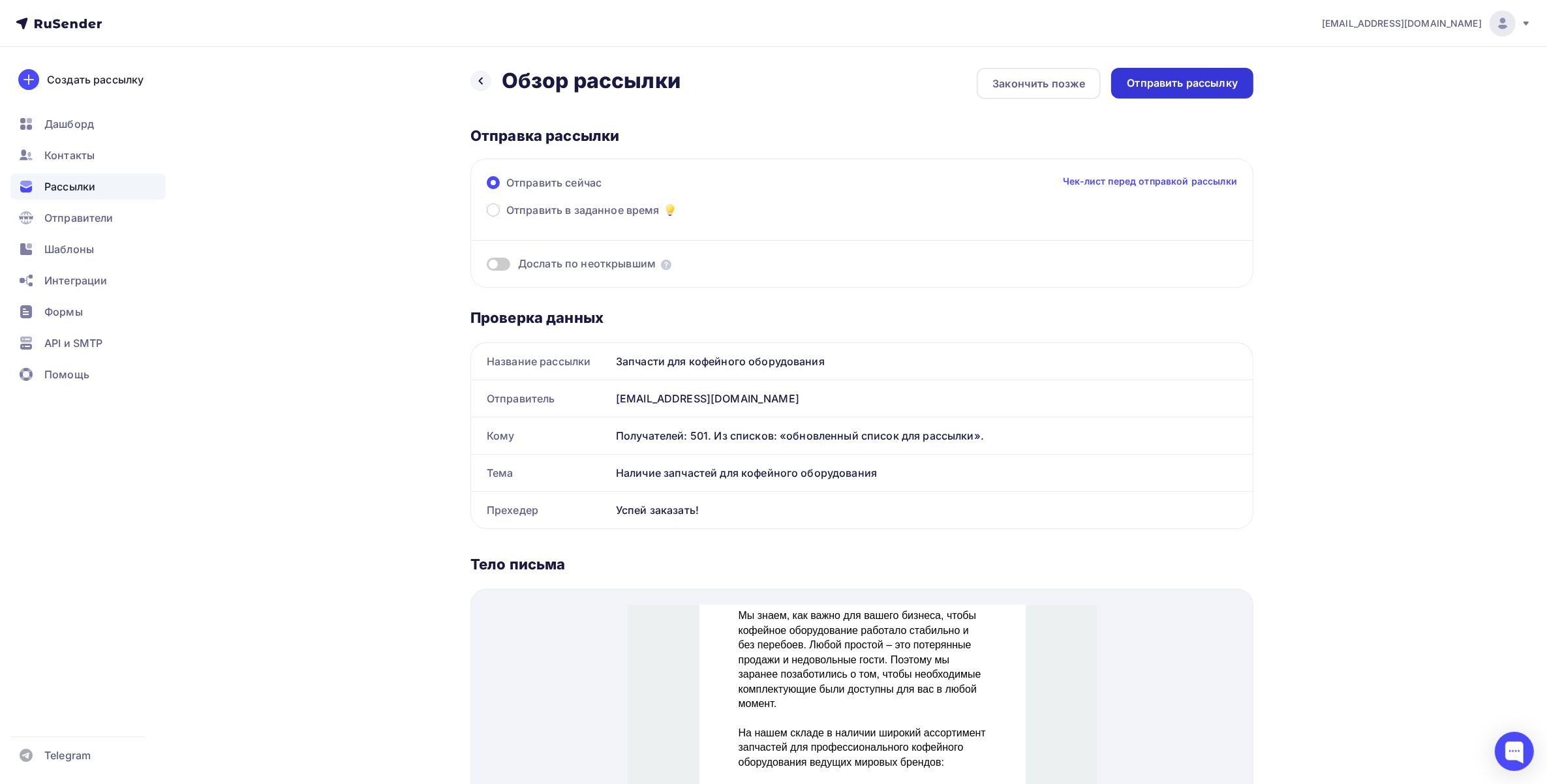
click at [1163, 90] on div "Отправить рассылку" at bounding box center [1182, 83] width 142 height 31
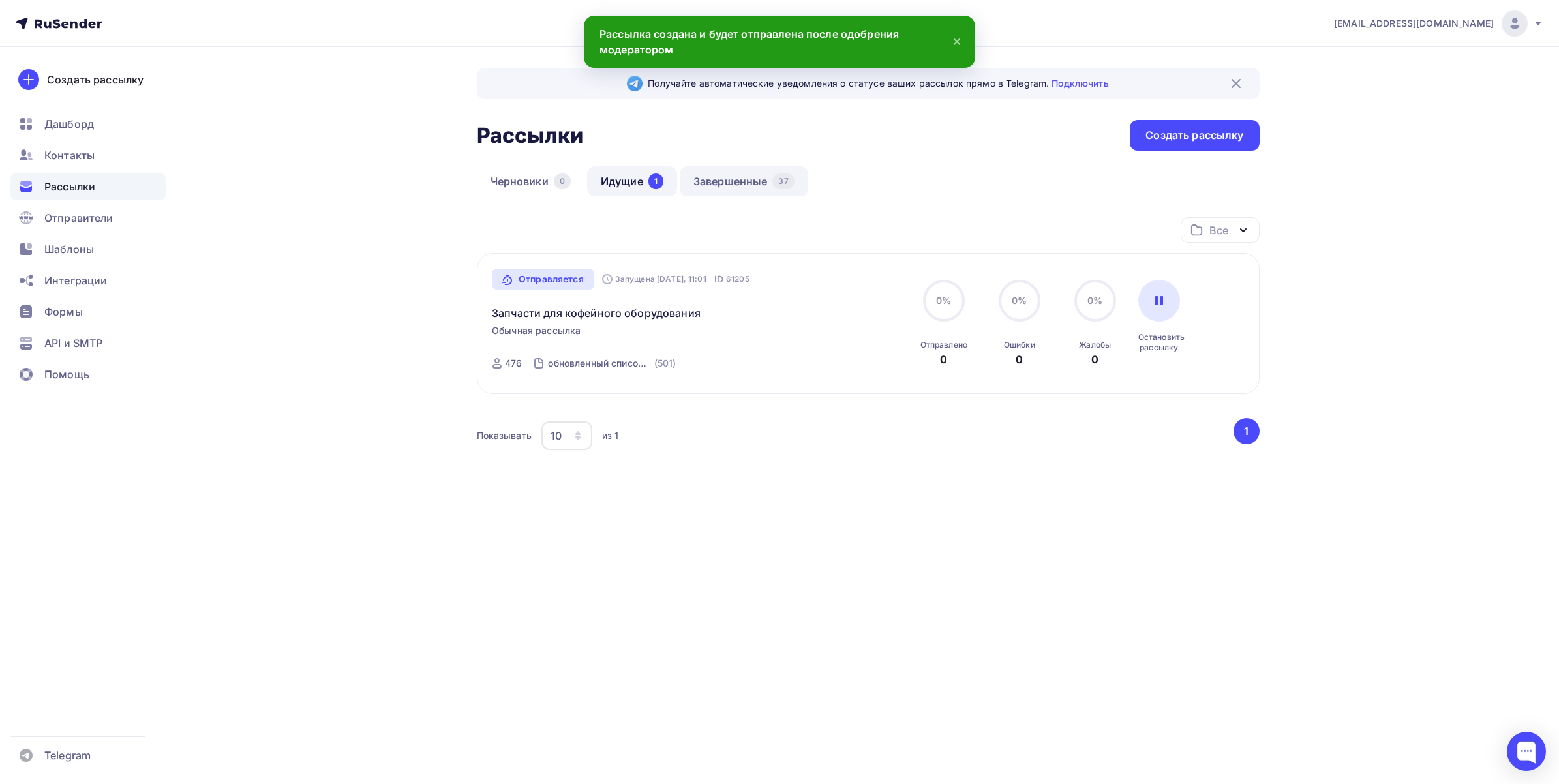
click at [724, 181] on link "Завершенные 37" at bounding box center [744, 181] width 129 height 30
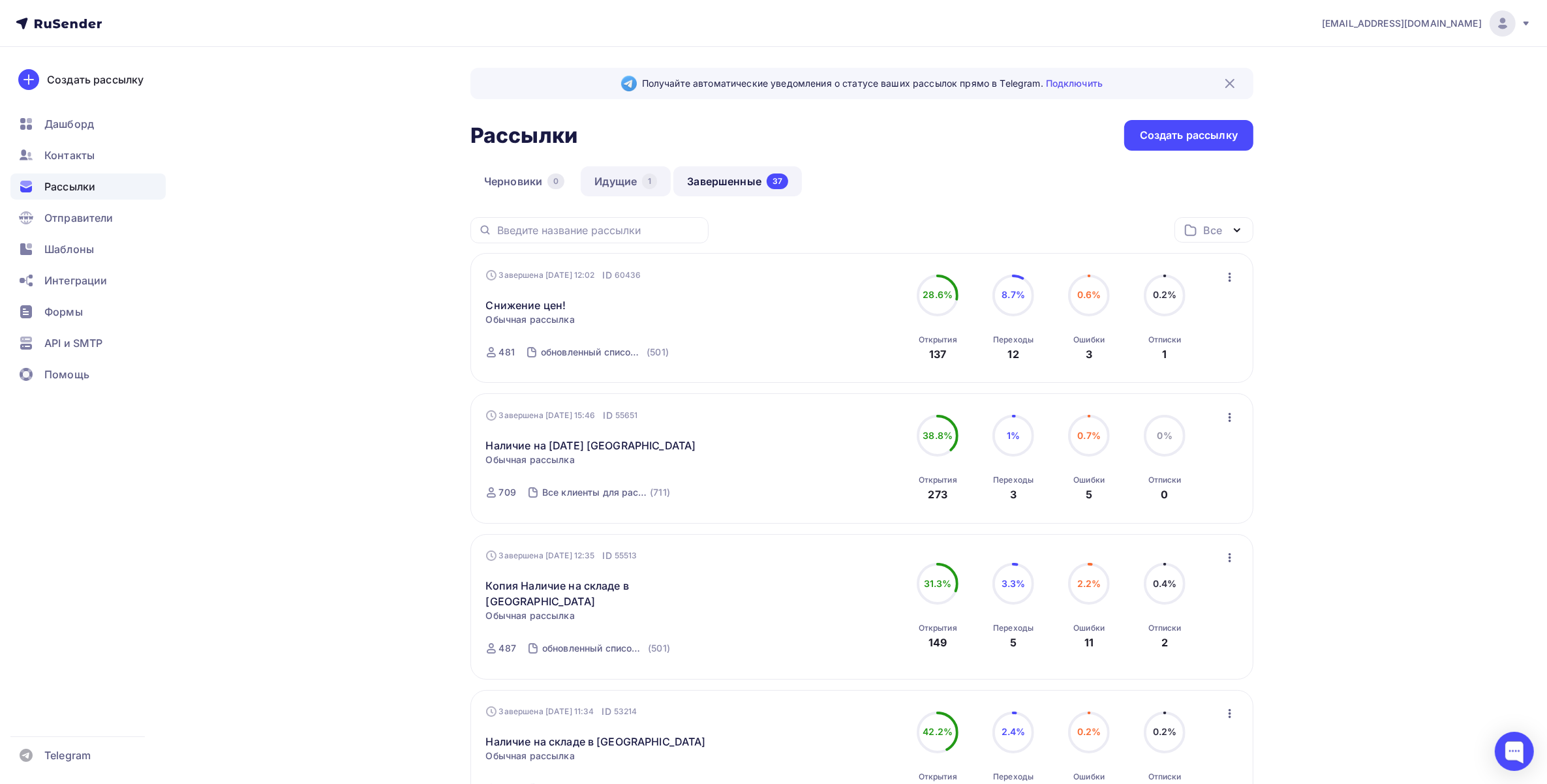
click at [614, 173] on link "Идущие 1" at bounding box center [625, 181] width 90 height 30
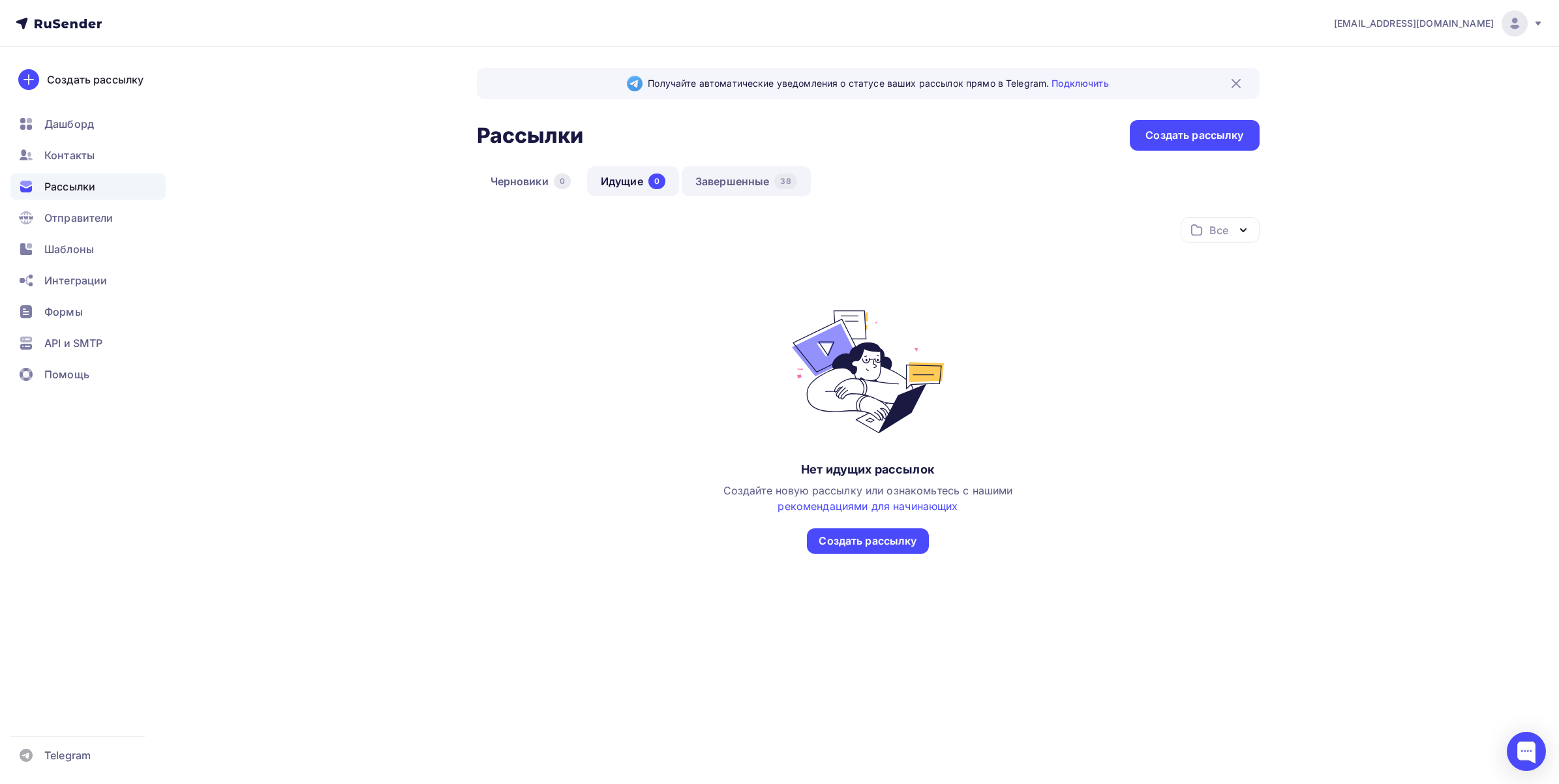
click at [710, 170] on link "Завершенные 38" at bounding box center [746, 181] width 129 height 30
